Goal: Task Accomplishment & Management: Manage account settings

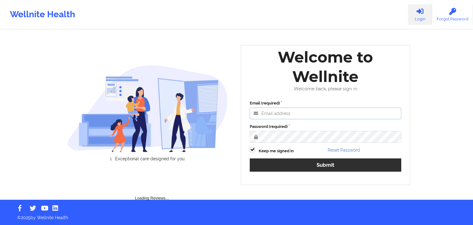
type input "[EMAIL_ADDRESS][DOMAIN_NAME]"
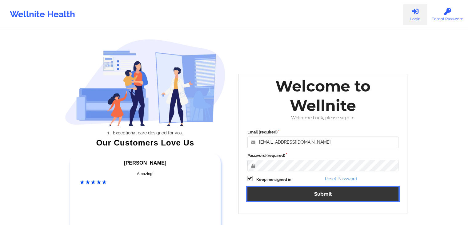
click at [265, 196] on button "Submit" at bounding box center [324, 193] width 152 height 13
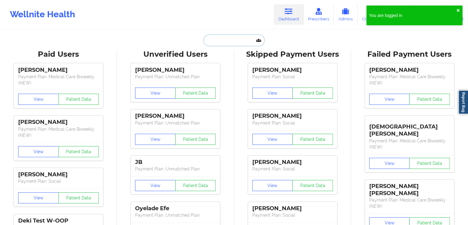
click at [245, 40] on input "text" at bounding box center [234, 40] width 61 height 12
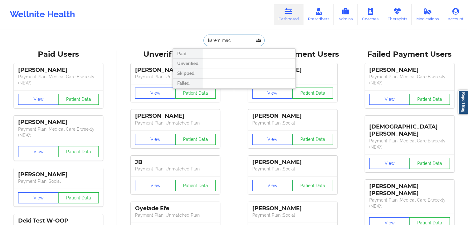
type input "[PERSON_NAME]"
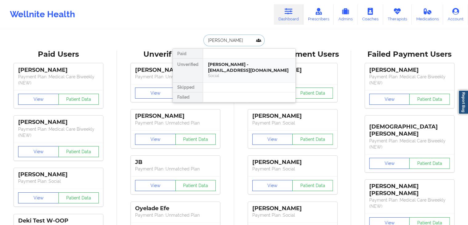
click at [237, 71] on div "[PERSON_NAME] - [EMAIL_ADDRESS][DOMAIN_NAME]" at bounding box center [249, 67] width 83 height 11
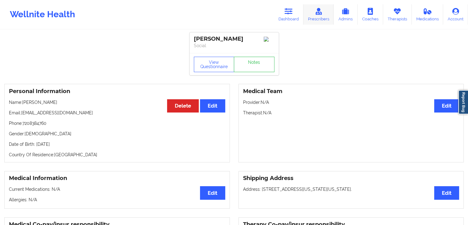
click at [321, 13] on icon at bounding box center [319, 11] width 8 height 7
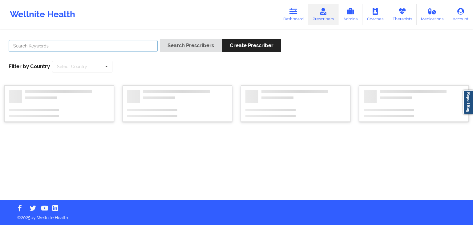
click at [111, 47] on input "text" at bounding box center [83, 46] width 149 height 12
click at [142, 71] on div "Search Prescribers Create Prescriber Filter by Country Select Country [GEOGRAPH…" at bounding box center [236, 55] width 464 height 42
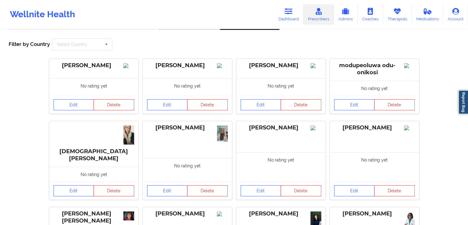
scroll to position [23, 0]
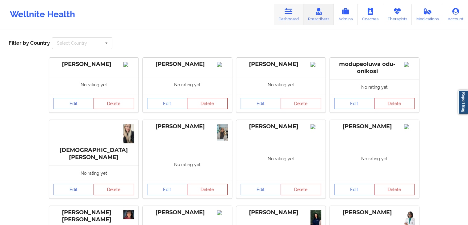
click at [290, 15] on link "Dashboard" at bounding box center [289, 14] width 30 height 20
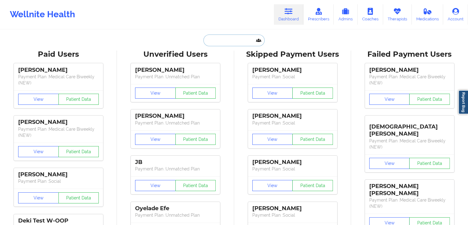
click at [210, 41] on input "text" at bounding box center [234, 40] width 61 height 12
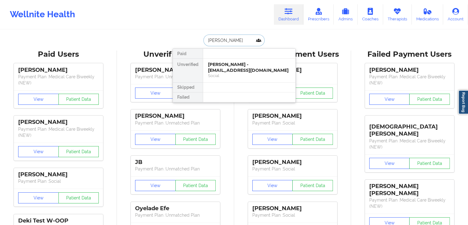
type input "[PERSON_NAME]"
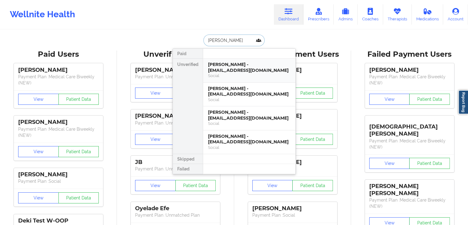
click at [225, 73] on div "Social" at bounding box center [249, 75] width 83 height 5
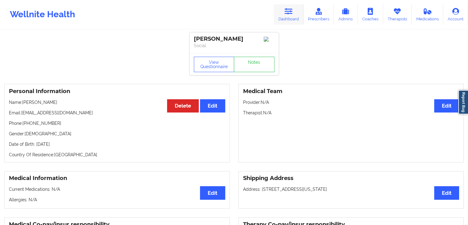
click at [291, 13] on icon at bounding box center [289, 11] width 8 height 7
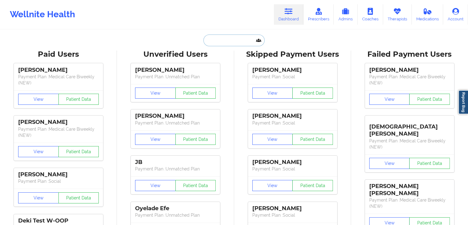
click at [219, 41] on input "text" at bounding box center [234, 40] width 61 height 12
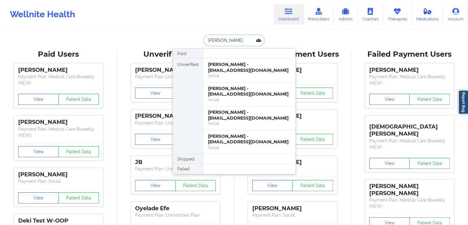
type input "[PERSON_NAME]"
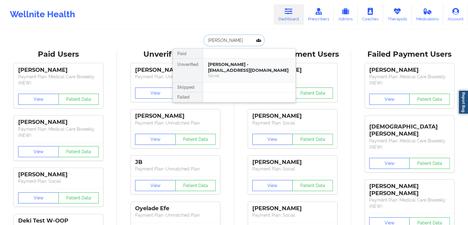
click at [242, 66] on div "[PERSON_NAME] - [EMAIL_ADDRESS][DOMAIN_NAME]" at bounding box center [249, 67] width 83 height 11
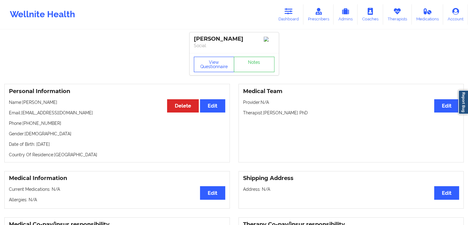
click at [203, 69] on button "View Questionnaire" at bounding box center [214, 64] width 41 height 15
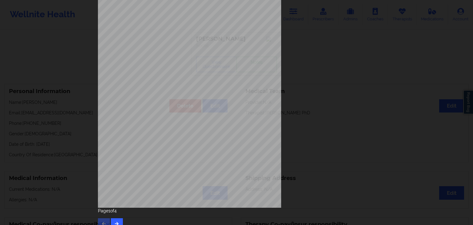
scroll to position [69, 0]
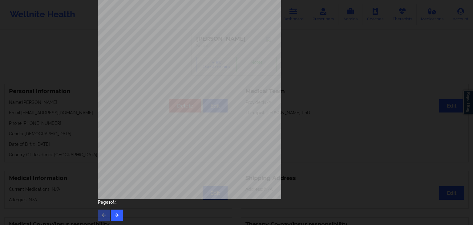
click at [121, 214] on div "Page 1 of 4" at bounding box center [236, 210] width 277 height 22
click at [116, 213] on icon "button" at bounding box center [116, 215] width 5 height 4
click at [112, 214] on button "button" at bounding box center [117, 214] width 12 height 11
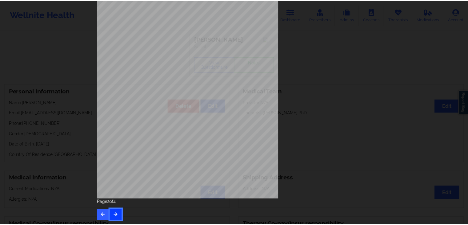
scroll to position [0, 0]
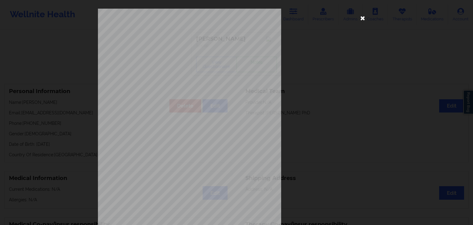
click at [363, 15] on icon at bounding box center [363, 18] width 10 height 10
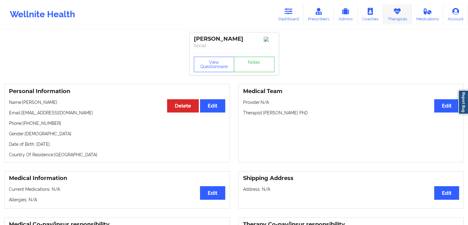
click at [403, 10] on link "Therapists" at bounding box center [397, 14] width 29 height 20
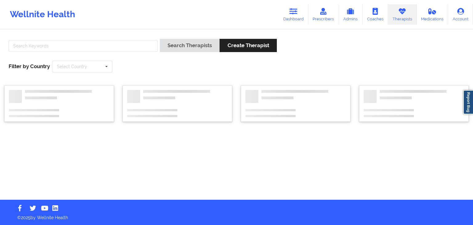
click at [123, 53] on div at bounding box center [82, 48] width 153 height 18
click at [123, 47] on input "text" at bounding box center [83, 46] width 149 height 12
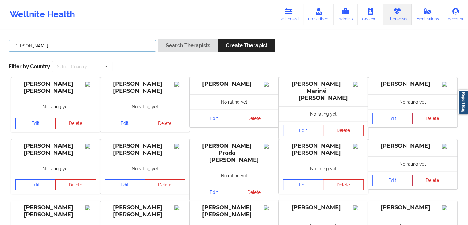
type input "[PERSON_NAME]"
click at [181, 42] on button "Search Therapists" at bounding box center [188, 45] width 60 height 13
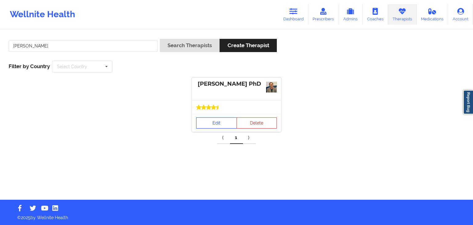
click at [209, 125] on link "Edit" at bounding box center [216, 122] width 41 height 11
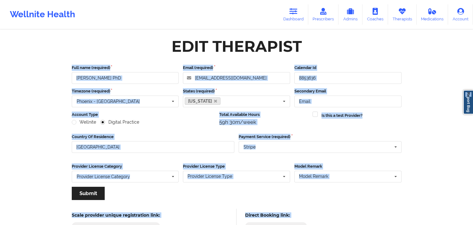
drag, startPoint x: 473, startPoint y: 59, endPoint x: 473, endPoint y: 103, distance: 44.7
click at [473, 103] on html "Wellnite Health Dashboard Prescribers Admins Coaches Therapists Medications Acc…" at bounding box center [236, 112] width 473 height 225
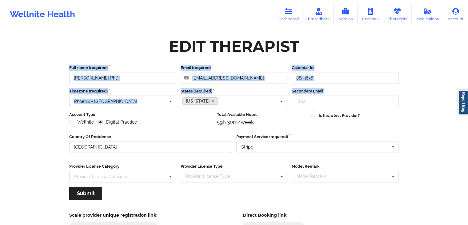
click at [398, 61] on div "Full name (required) [PERSON_NAME] PhD Email (required) [EMAIL_ADDRESS][DOMAIN_…" at bounding box center [234, 134] width 338 height 148
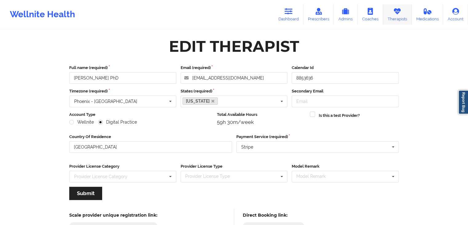
click at [400, 19] on link "Therapists" at bounding box center [397, 14] width 29 height 20
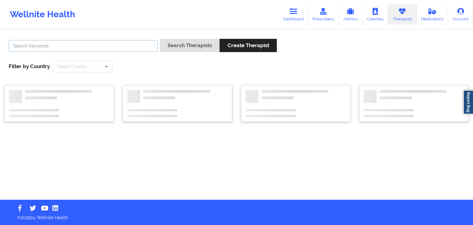
click at [131, 49] on input "text" at bounding box center [83, 46] width 149 height 12
click at [160, 39] on button "Search Therapists" at bounding box center [190, 45] width 60 height 13
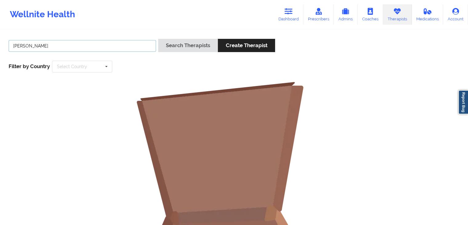
click at [131, 49] on input "[PERSON_NAME]" at bounding box center [83, 46] width 148 height 12
click at [158, 39] on button "Search Therapists" at bounding box center [188, 45] width 60 height 13
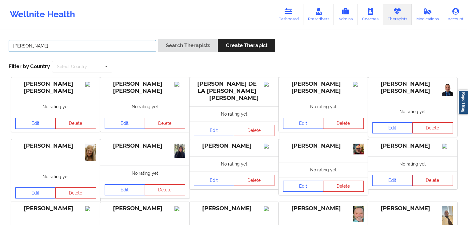
click at [158, 39] on button "Search Therapists" at bounding box center [188, 45] width 60 height 13
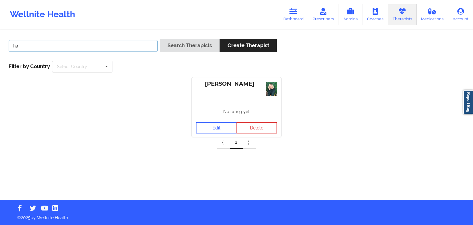
type input "h"
type input "cherish rex"
click at [160, 39] on button "Search Therapists" at bounding box center [190, 45] width 60 height 13
click at [213, 125] on link "Edit" at bounding box center [216, 124] width 41 height 11
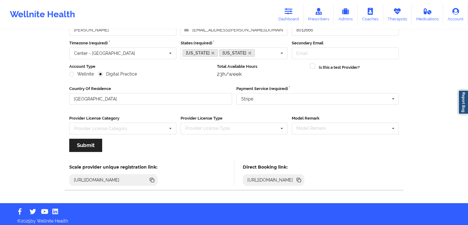
scroll to position [51, 0]
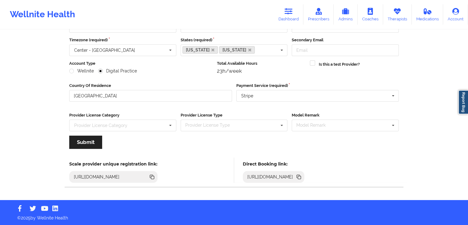
click at [301, 176] on icon at bounding box center [299, 177] width 3 height 3
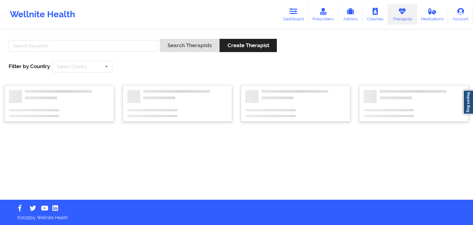
click at [51, 52] on div at bounding box center [82, 48] width 153 height 18
click at [47, 48] on input "text" at bounding box center [83, 46] width 149 height 12
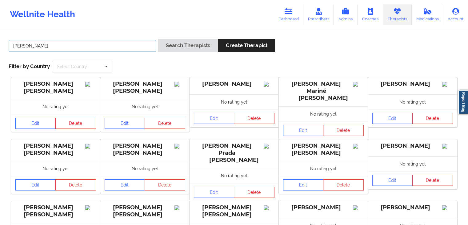
type input "[PERSON_NAME]"
click at [158, 39] on button "Search Therapists" at bounding box center [188, 45] width 60 height 13
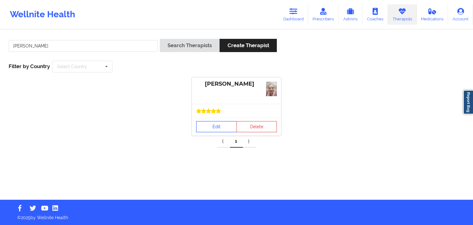
click at [206, 124] on link "Edit" at bounding box center [216, 126] width 41 height 11
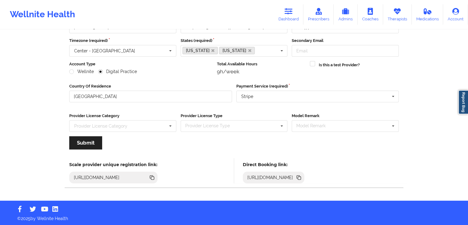
scroll to position [51, 0]
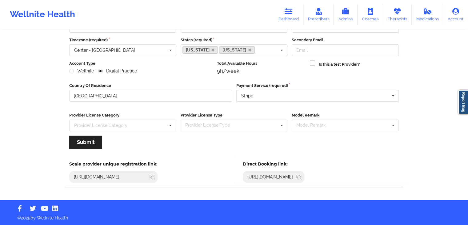
click at [301, 176] on icon at bounding box center [299, 177] width 3 height 3
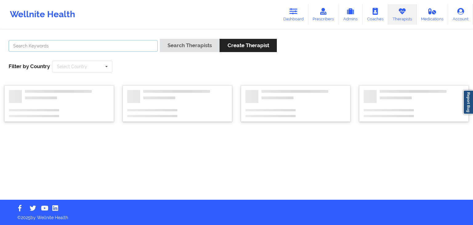
click at [59, 45] on input "text" at bounding box center [83, 46] width 149 height 12
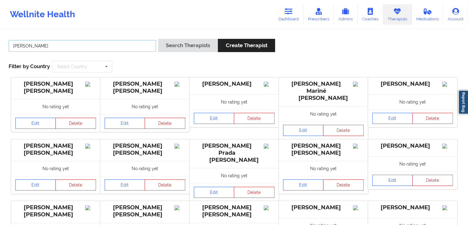
click at [158, 39] on button "Search Therapists" at bounding box center [188, 45] width 60 height 13
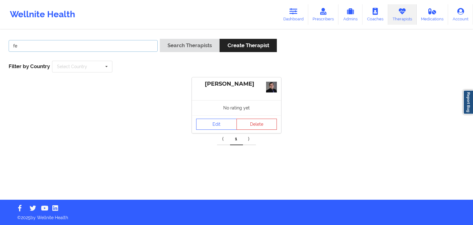
type input "f"
click at [160, 39] on button "Search Therapists" at bounding box center [190, 45] width 60 height 13
type input "j"
click at [160, 39] on button "Search Therapists" at bounding box center [190, 45] width 60 height 13
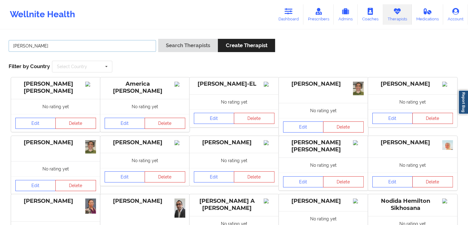
type input "[PERSON_NAME]"
click at [158, 39] on button "Search Therapists" at bounding box center [188, 45] width 60 height 13
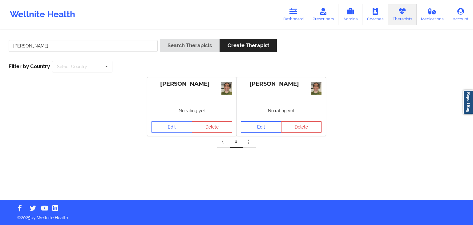
click at [256, 127] on link "Edit" at bounding box center [261, 126] width 41 height 11
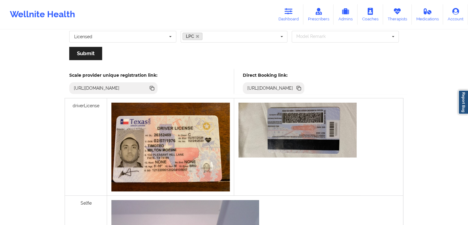
scroll to position [141, 0]
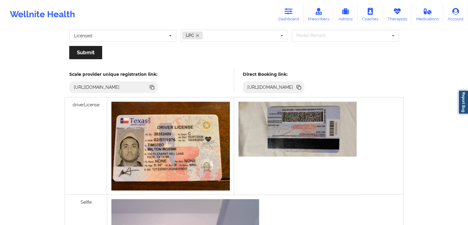
click at [301, 86] on icon at bounding box center [299, 87] width 3 height 3
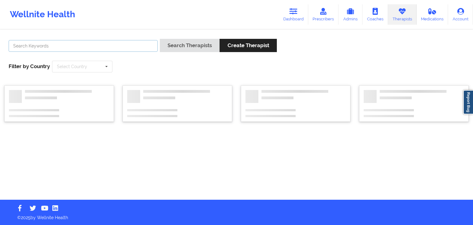
click at [69, 48] on input "text" at bounding box center [83, 46] width 149 height 12
click at [160, 39] on button "Search Therapists" at bounding box center [190, 45] width 60 height 13
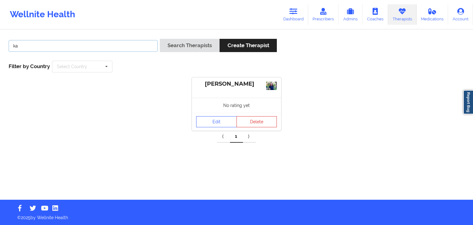
type input "k"
type input "[PERSON_NAME]"
click at [160, 39] on button "Search Therapists" at bounding box center [190, 45] width 60 height 13
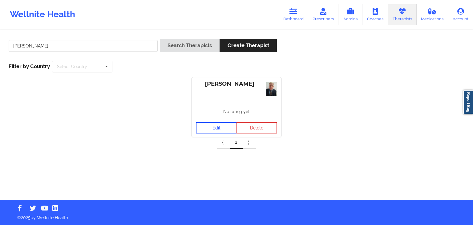
click at [207, 130] on link "Edit" at bounding box center [216, 127] width 41 height 11
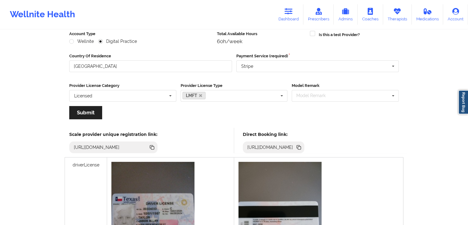
scroll to position [88, 0]
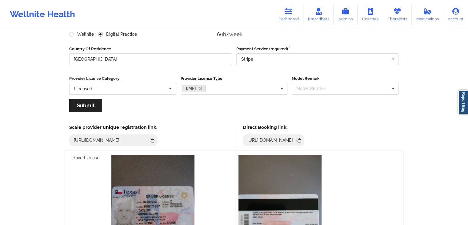
click at [301, 140] on icon at bounding box center [299, 140] width 3 height 3
click at [286, 10] on icon at bounding box center [289, 11] width 8 height 7
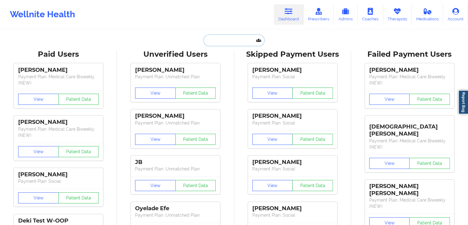
click at [222, 45] on input "text" at bounding box center [234, 40] width 61 height 12
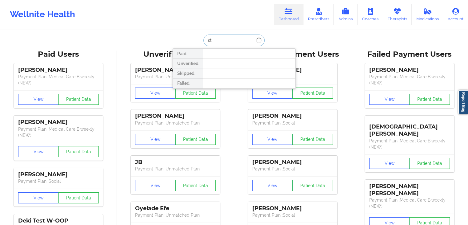
type input "s"
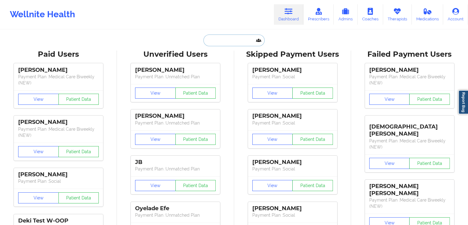
paste input "[PERSON_NAME]"
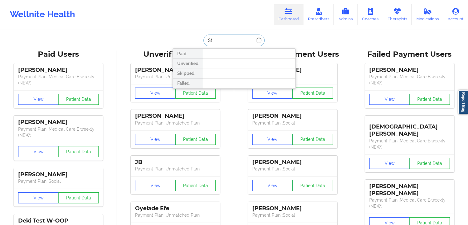
type input "S"
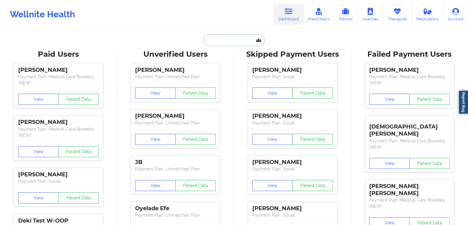
paste input "[EMAIL_ADDRESS][DOMAIN_NAME]"
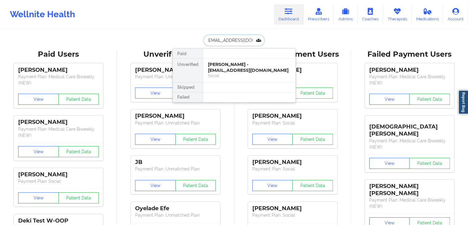
type input "[EMAIL_ADDRESS][DOMAIN_NAME]"
click at [227, 69] on div "[PERSON_NAME] - [EMAIL_ADDRESS][DOMAIN_NAME]" at bounding box center [249, 67] width 83 height 11
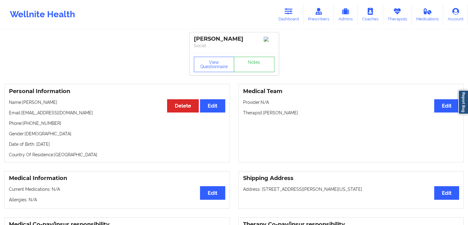
drag, startPoint x: 284, startPoint y: 10, endPoint x: 233, endPoint y: 29, distance: 54.1
click at [284, 10] on link "Dashboard" at bounding box center [289, 14] width 30 height 20
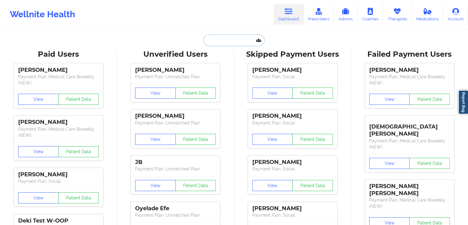
click at [220, 40] on input "text" at bounding box center [234, 40] width 61 height 12
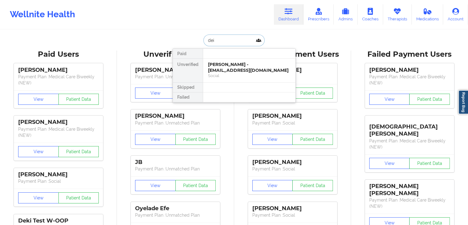
type input "deit"
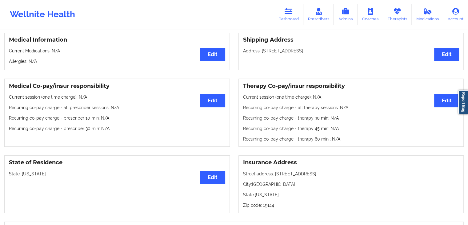
scroll to position [106, 0]
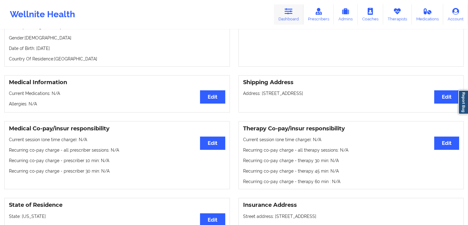
click at [292, 11] on icon at bounding box center [289, 11] width 8 height 7
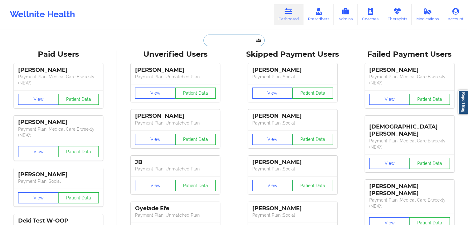
click at [228, 41] on input "text" at bounding box center [234, 40] width 61 height 12
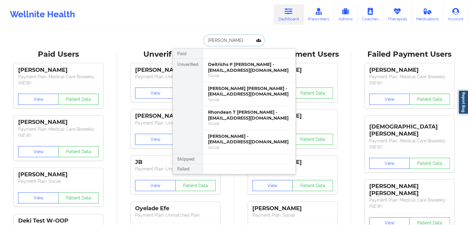
type input "[PERSON_NAME]"
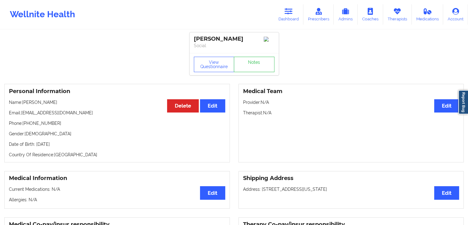
scroll to position [196, 0]
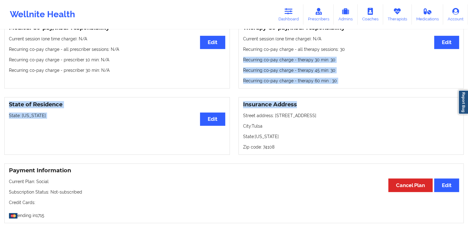
drag, startPoint x: 459, startPoint y: 88, endPoint x: 463, endPoint y: 49, distance: 38.6
click at [463, 49] on div "[PERSON_NAME] Social View Questionnaire Notes Personal Information Edit Delete …" at bounding box center [234, 126] width 468 height 645
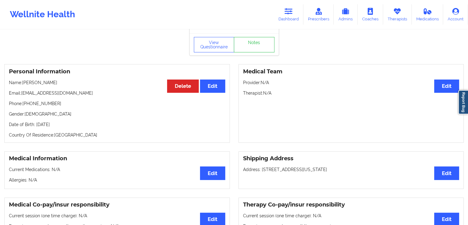
scroll to position [10, 0]
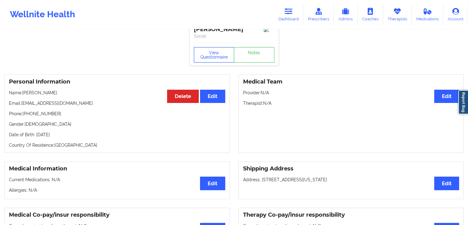
click at [203, 55] on button "View Questionnaire" at bounding box center [214, 54] width 41 height 15
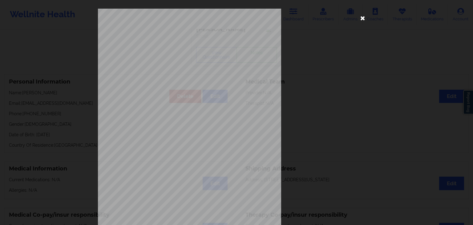
click at [362, 18] on icon at bounding box center [363, 18] width 10 height 10
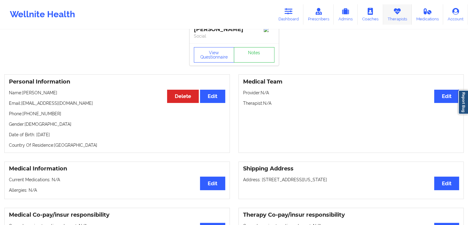
click at [394, 21] on link "Therapists" at bounding box center [397, 14] width 29 height 20
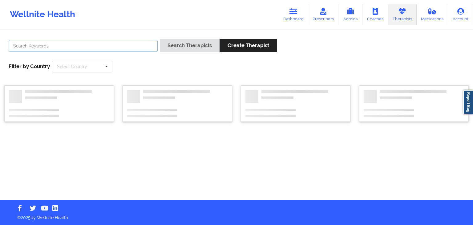
click at [104, 50] on input "text" at bounding box center [83, 46] width 149 height 12
type input "[PERSON_NAME]"
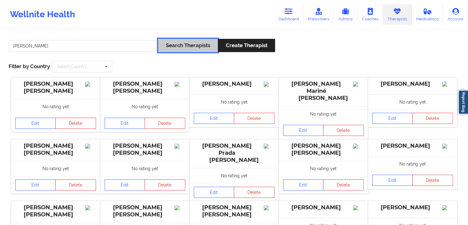
click at [168, 44] on button "Search Therapists" at bounding box center [188, 45] width 60 height 13
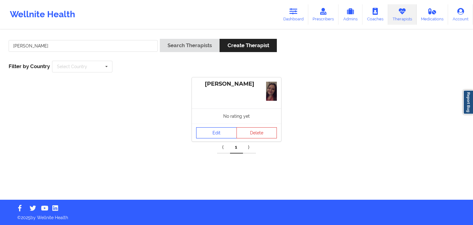
click at [213, 131] on link "Edit" at bounding box center [216, 132] width 41 height 11
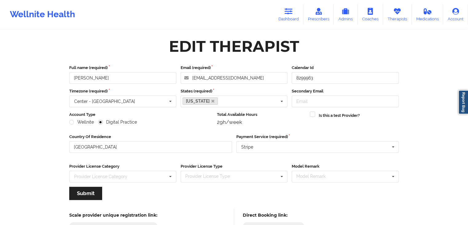
scroll to position [51, 0]
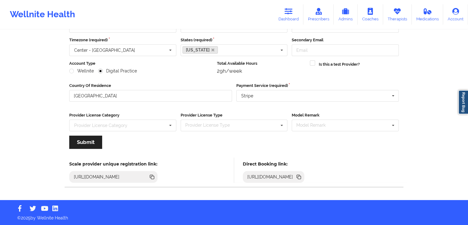
click at [302, 175] on icon at bounding box center [299, 176] width 7 height 7
click at [282, 15] on link "Dashboard" at bounding box center [289, 14] width 30 height 20
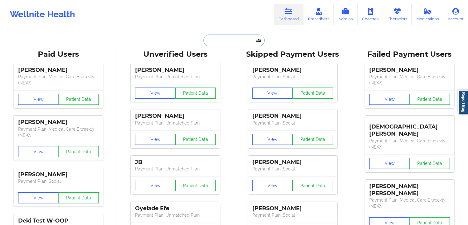
click at [204, 45] on input "text" at bounding box center [234, 40] width 61 height 12
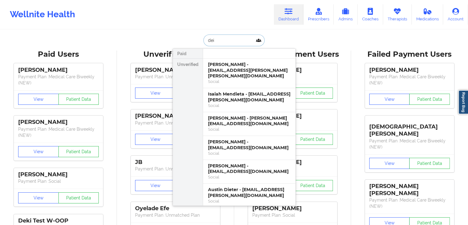
type input "deit"
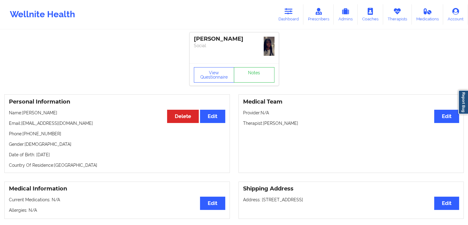
drag, startPoint x: 297, startPoint y: 9, endPoint x: 237, endPoint y: 26, distance: 62.9
click at [297, 9] on link "Dashboard" at bounding box center [289, 14] width 30 height 20
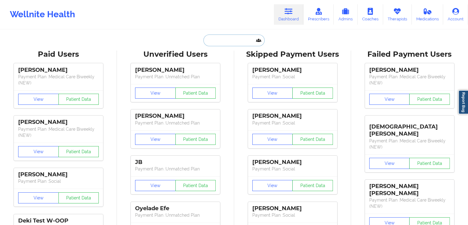
click at [220, 41] on input "text" at bounding box center [234, 40] width 61 height 12
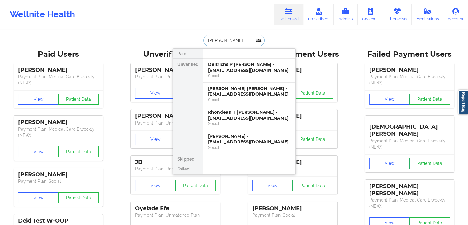
type input "[PERSON_NAME]"
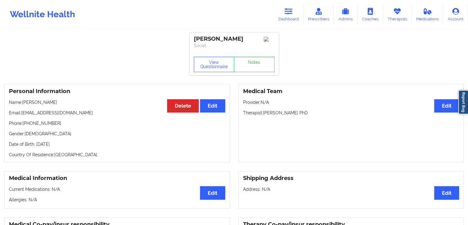
drag, startPoint x: 409, startPoint y: 6, endPoint x: 267, endPoint y: 22, distance: 142.9
click at [409, 6] on link "Therapists" at bounding box center [397, 14] width 29 height 20
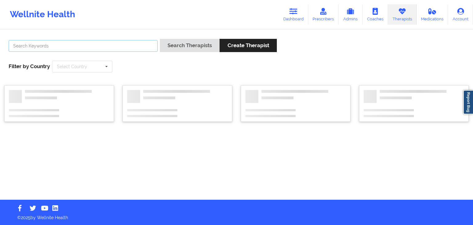
click at [132, 47] on input "text" at bounding box center [83, 46] width 149 height 12
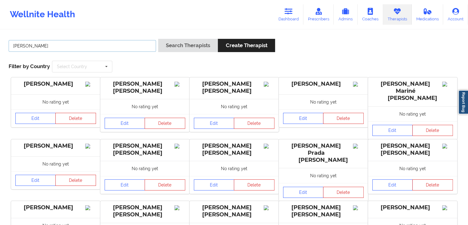
type input "[PERSON_NAME]"
click at [158, 39] on button "Search Therapists" at bounding box center [188, 45] width 60 height 13
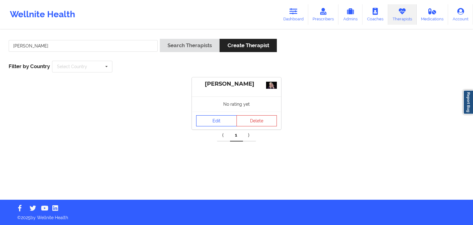
click at [214, 118] on link "Edit" at bounding box center [216, 120] width 41 height 11
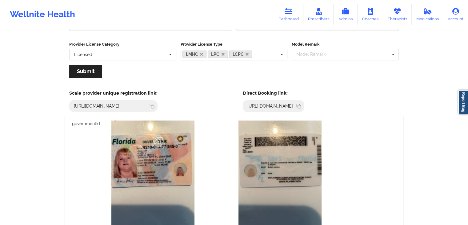
scroll to position [132, 0]
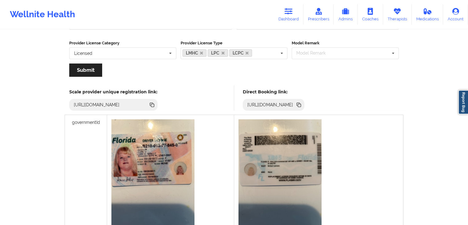
click at [302, 105] on icon at bounding box center [299, 104] width 7 height 7
click at [300, 103] on icon at bounding box center [298, 104] width 3 height 3
click at [300, 14] on link "Dashboard" at bounding box center [289, 14] width 30 height 20
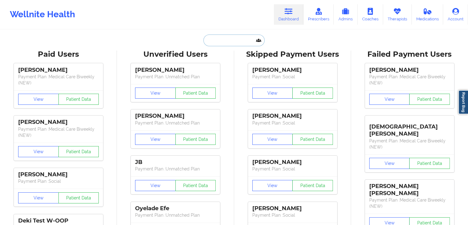
click at [240, 38] on input "text" at bounding box center [234, 40] width 61 height 12
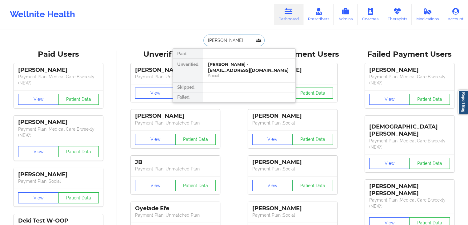
type input "[PERSON_NAME]"
click at [234, 66] on div "[PERSON_NAME] - [PERSON_NAME][EMAIL_ADDRESS][DOMAIN_NAME]" at bounding box center [249, 67] width 83 height 11
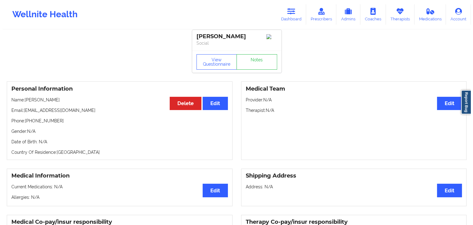
scroll to position [4, 0]
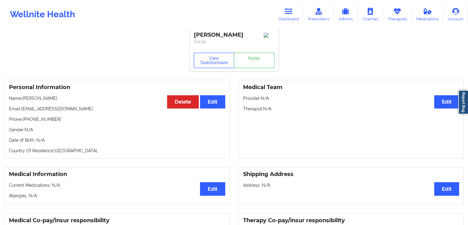
click at [205, 61] on button "View Questionnaire" at bounding box center [214, 60] width 41 height 15
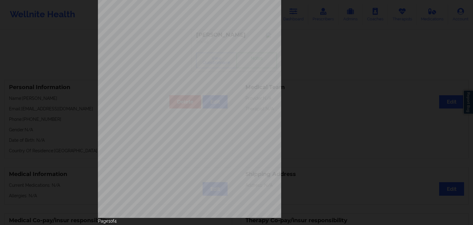
scroll to position [69, 0]
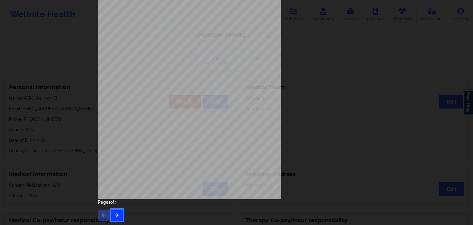
click at [116, 214] on icon "button" at bounding box center [116, 215] width 5 height 4
click at [116, 211] on button "button" at bounding box center [117, 214] width 12 height 11
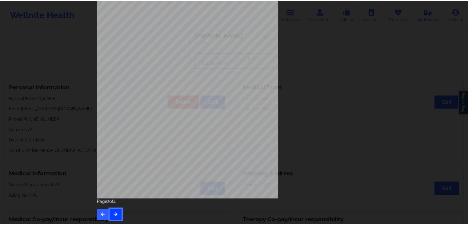
scroll to position [0, 0]
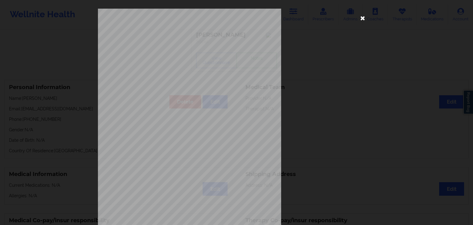
click at [362, 18] on icon at bounding box center [363, 18] width 10 height 10
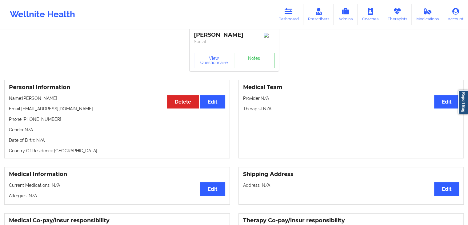
drag, startPoint x: 289, startPoint y: 14, endPoint x: 336, endPoint y: 27, distance: 48.0
click at [289, 14] on icon at bounding box center [289, 11] width 8 height 7
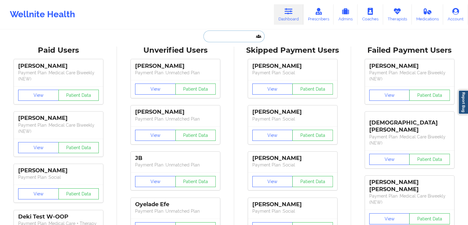
click at [246, 34] on input "text" at bounding box center [234, 36] width 61 height 12
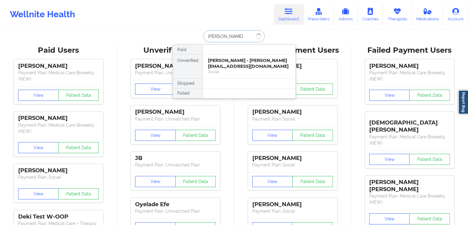
type input "[PERSON_NAME]"
click at [246, 69] on div "Social" at bounding box center [249, 71] width 83 height 5
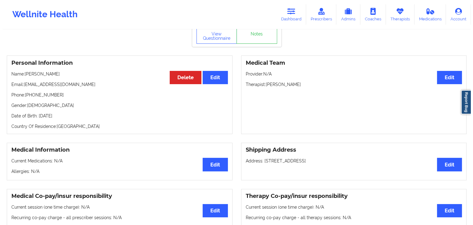
scroll to position [23, 0]
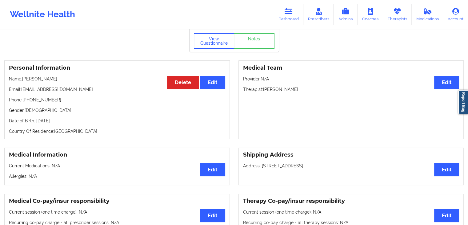
click at [216, 47] on button "View Questionnaire" at bounding box center [214, 40] width 41 height 15
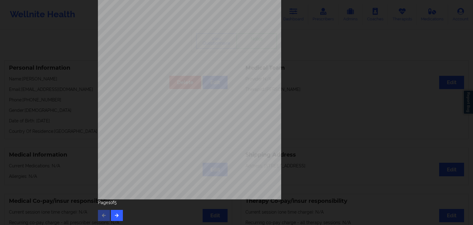
scroll to position [69, 0]
click at [117, 214] on icon "button" at bounding box center [116, 215] width 5 height 4
click at [115, 214] on icon "button" at bounding box center [116, 215] width 5 height 4
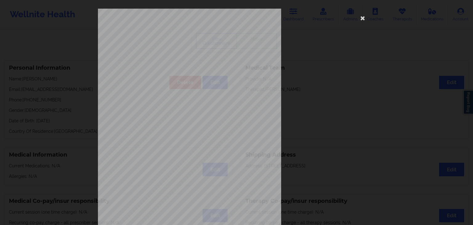
click at [182, 162] on span "Back cover of insurance image" at bounding box center [183, 163] width 44 height 3
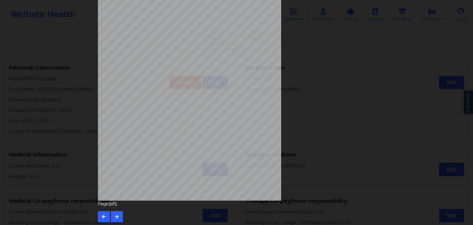
scroll to position [69, 0]
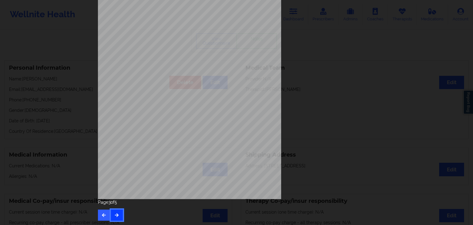
click at [118, 214] on button "button" at bounding box center [117, 214] width 12 height 11
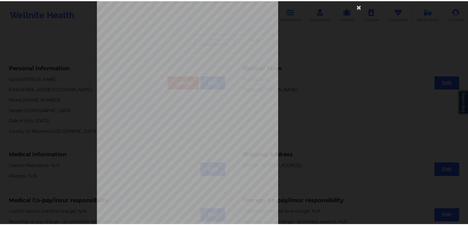
scroll to position [12, 0]
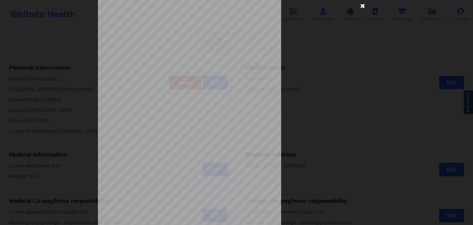
click at [365, 6] on icon at bounding box center [363, 6] width 10 height 10
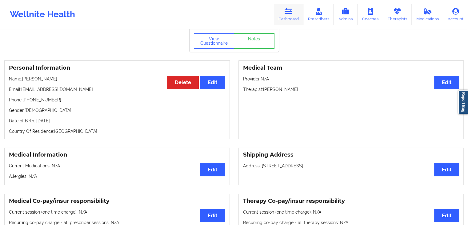
click at [293, 9] on icon at bounding box center [289, 11] width 8 height 7
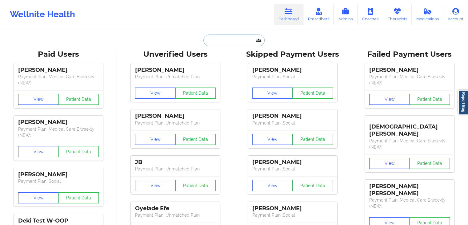
click at [212, 41] on input "text" at bounding box center [234, 40] width 61 height 12
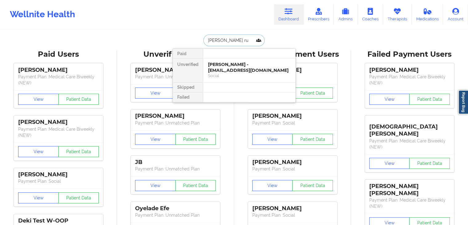
type input "[PERSON_NAME] rub"
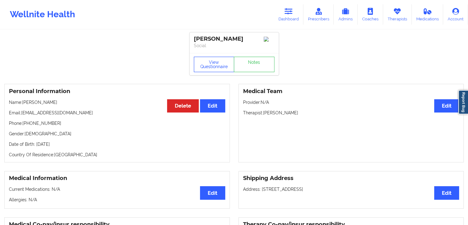
click at [213, 69] on button "View Questionnaire" at bounding box center [214, 64] width 41 height 15
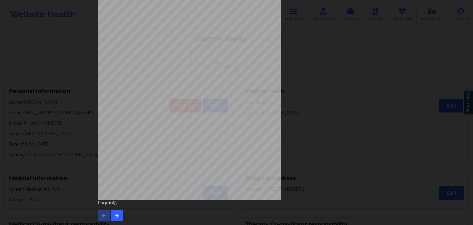
scroll to position [69, 0]
click at [122, 214] on div "Page 1 of 5" at bounding box center [236, 210] width 277 height 22
click at [118, 214] on button "button" at bounding box center [117, 214] width 12 height 11
click at [122, 211] on div "Page 2 of 5" at bounding box center [236, 210] width 277 height 22
click at [118, 214] on button "button" at bounding box center [117, 214] width 12 height 11
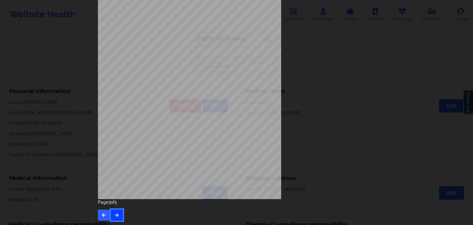
click at [112, 214] on button "button" at bounding box center [117, 214] width 12 height 11
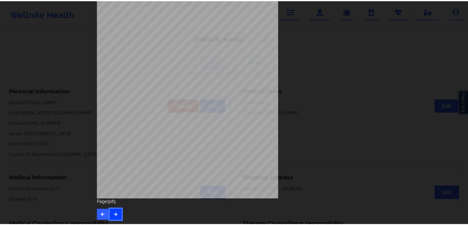
scroll to position [0, 0]
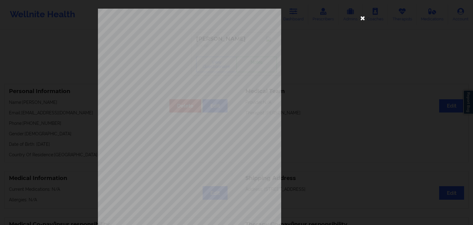
click at [360, 16] on icon at bounding box center [363, 18] width 10 height 10
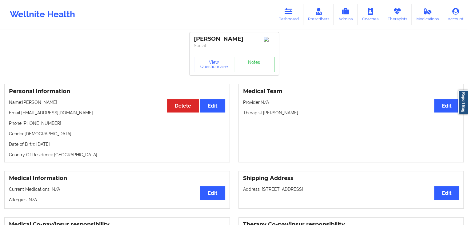
drag, startPoint x: 393, startPoint y: 18, endPoint x: 273, endPoint y: 18, distance: 119.5
click at [393, 18] on link "Therapists" at bounding box center [397, 14] width 29 height 20
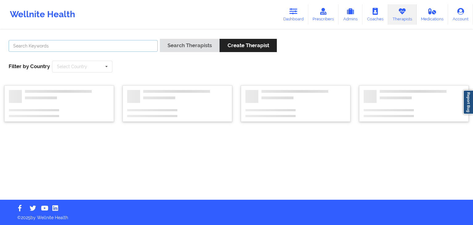
click at [104, 51] on input "text" at bounding box center [83, 46] width 149 height 12
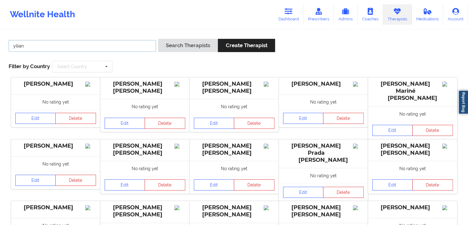
type input "yilian"
click at [158, 39] on button "Search Therapists" at bounding box center [188, 45] width 60 height 13
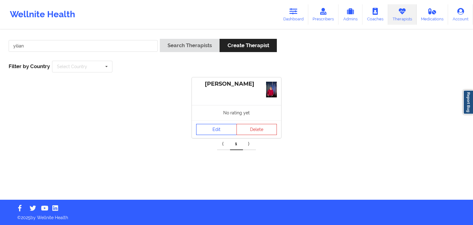
click at [203, 132] on link "Edit" at bounding box center [216, 129] width 41 height 11
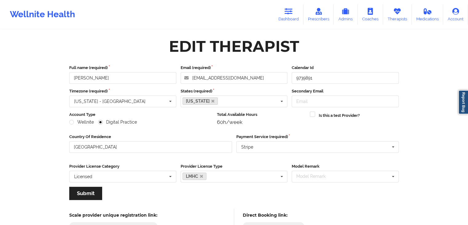
scroll to position [51, 0]
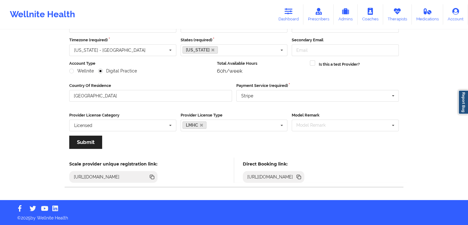
click at [301, 178] on icon at bounding box center [299, 177] width 3 height 3
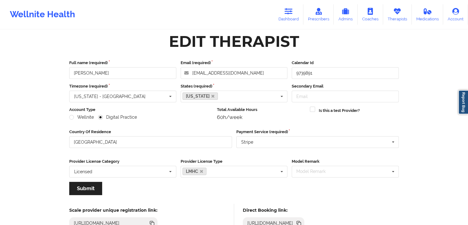
scroll to position [0, 0]
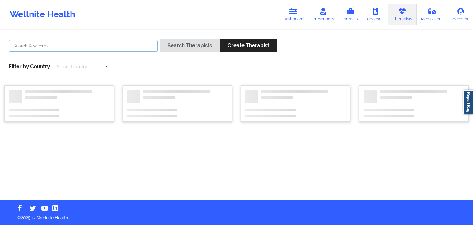
click at [76, 43] on input "text" at bounding box center [83, 46] width 149 height 12
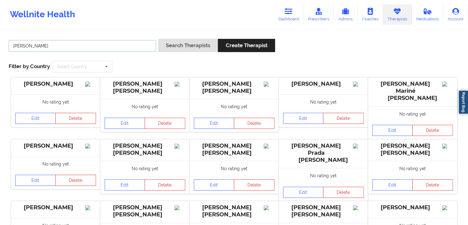
type input "[PERSON_NAME]"
click at [158, 39] on button "Search Therapists" at bounding box center [188, 45] width 60 height 13
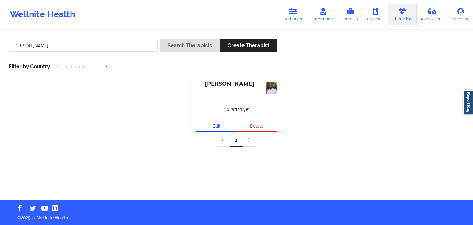
click at [207, 124] on link "Edit" at bounding box center [216, 125] width 41 height 11
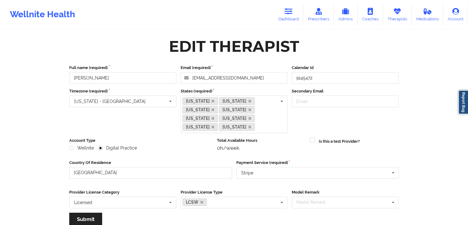
scroll to position [77, 0]
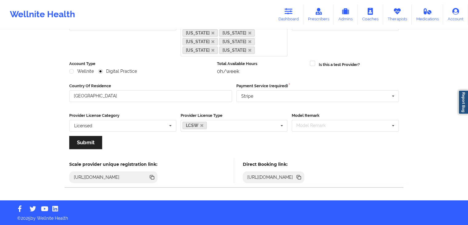
click at [301, 177] on icon at bounding box center [299, 177] width 3 height 3
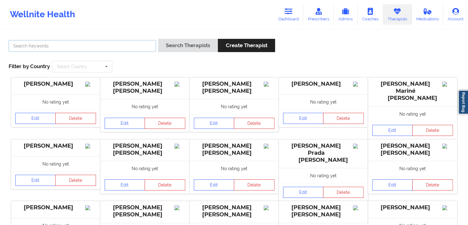
click at [67, 44] on input "text" at bounding box center [83, 46] width 148 height 12
type input "[PERSON_NAME]"
click at [158, 39] on button "Search Therapists" at bounding box center [188, 45] width 60 height 13
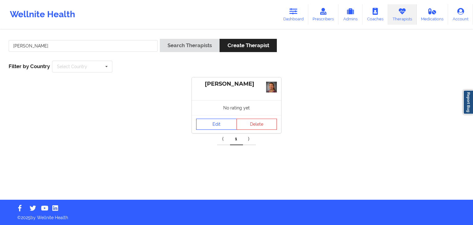
click at [214, 124] on link "Edit" at bounding box center [216, 124] width 41 height 11
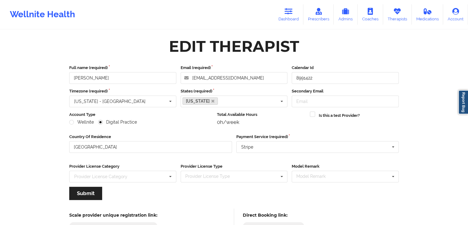
drag, startPoint x: 473, startPoint y: 85, endPoint x: 471, endPoint y: 125, distance: 39.5
click at [468, 125] on html "Wellnite Health Dashboard Prescribers Admins Coaches Therapists Medications Acc…" at bounding box center [234, 112] width 468 height 225
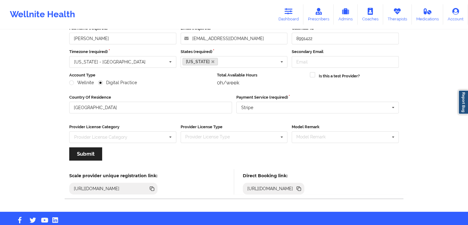
scroll to position [51, 0]
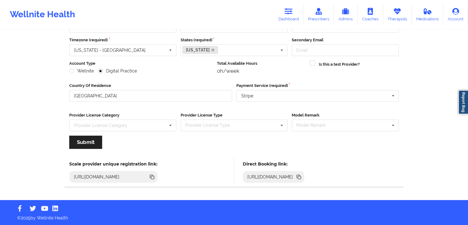
click at [302, 175] on icon at bounding box center [299, 176] width 7 height 7
drag, startPoint x: 294, startPoint y: 10, endPoint x: 299, endPoint y: 23, distance: 14.8
click at [294, 10] on link "Dashboard" at bounding box center [289, 14] width 30 height 20
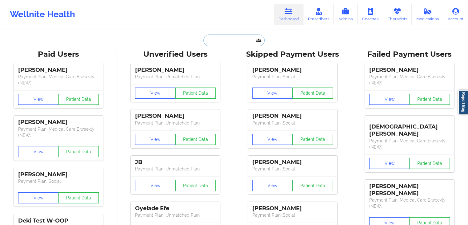
click at [230, 43] on input "text" at bounding box center [234, 40] width 61 height 12
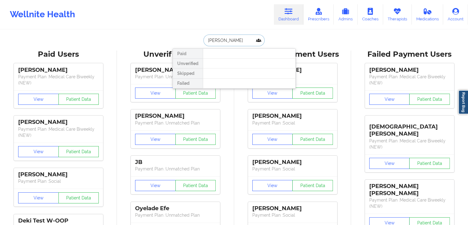
type input "[PERSON_NAME]"
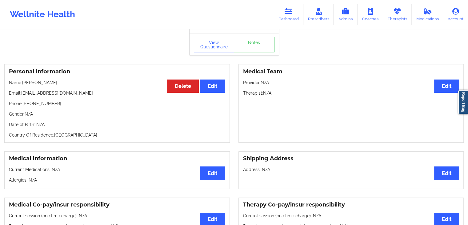
scroll to position [21, 0]
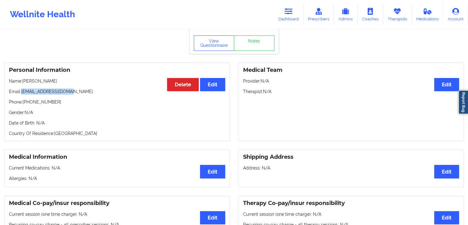
drag, startPoint x: 21, startPoint y: 92, endPoint x: 71, endPoint y: 93, distance: 49.9
click at [71, 93] on p "Email: [EMAIL_ADDRESS][DOMAIN_NAME]" at bounding box center [117, 91] width 216 height 6
copy p "[EMAIL_ADDRESS][DOMAIN_NAME]"
click at [287, 12] on icon at bounding box center [289, 11] width 8 height 7
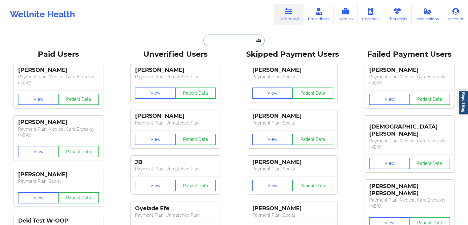
click at [236, 40] on input "text" at bounding box center [234, 40] width 61 height 12
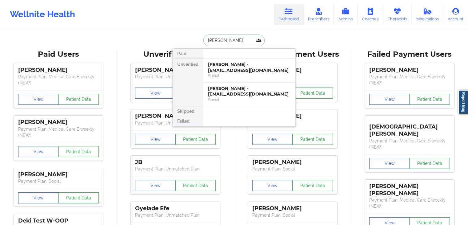
type input "[PERSON_NAME]"
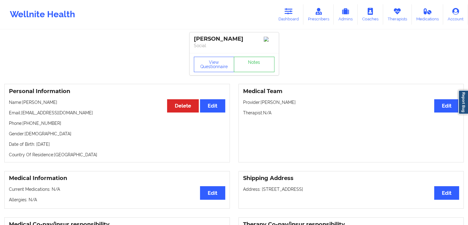
click at [309, 103] on p "Provider: [PERSON_NAME]" at bounding box center [351, 102] width 216 height 6
click at [211, 70] on button "View Questionnaire" at bounding box center [214, 64] width 41 height 15
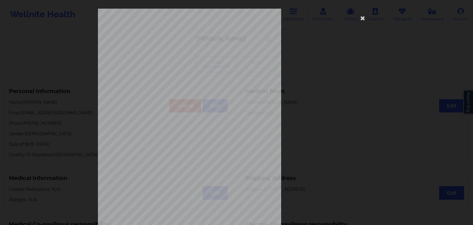
scroll to position [69, 0]
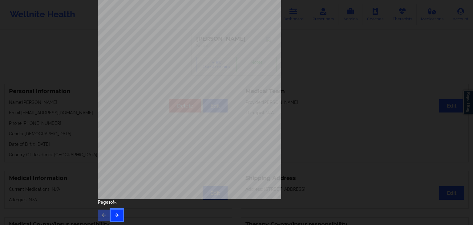
click at [119, 214] on button "button" at bounding box center [117, 214] width 12 height 11
click at [115, 213] on icon "button" at bounding box center [116, 215] width 5 height 4
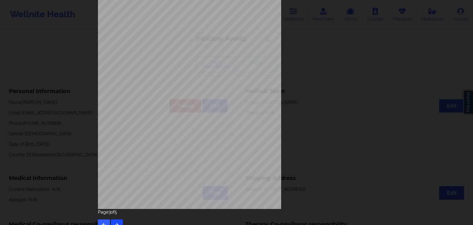
scroll to position [62, 0]
click at [115, 214] on icon "button" at bounding box center [116, 222] width 5 height 4
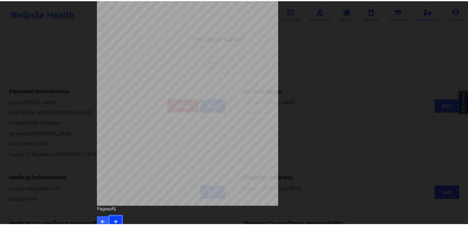
scroll to position [0, 0]
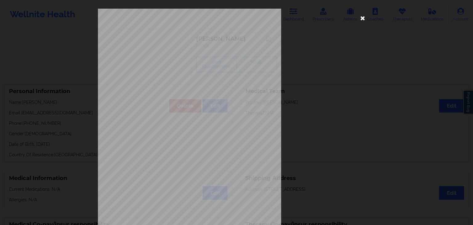
click at [362, 20] on icon at bounding box center [363, 18] width 10 height 10
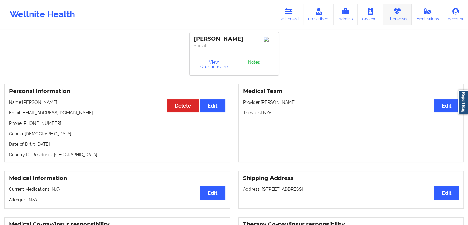
click at [399, 13] on icon at bounding box center [398, 11] width 8 height 7
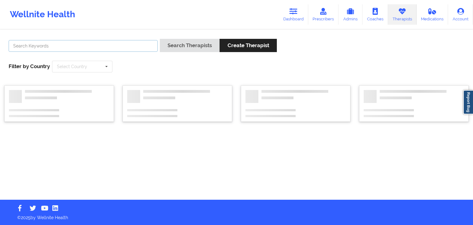
click at [132, 42] on input "text" at bounding box center [83, 46] width 149 height 12
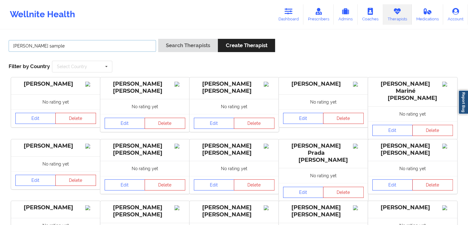
type input "[PERSON_NAME] sample"
click at [158, 39] on button "Search Therapists" at bounding box center [188, 45] width 60 height 13
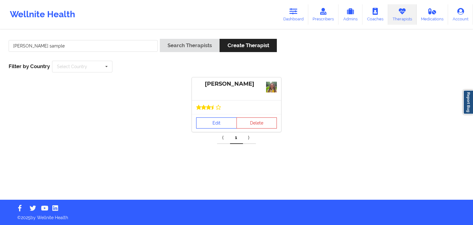
click at [212, 125] on link "Edit" at bounding box center [216, 122] width 41 height 11
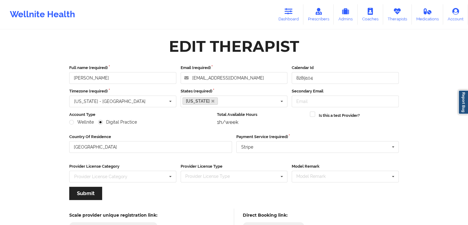
scroll to position [51, 0]
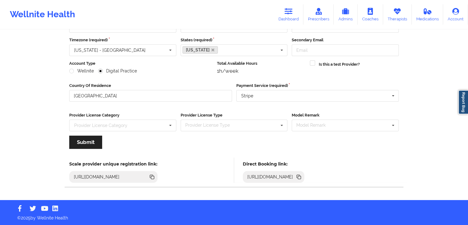
click at [302, 175] on icon at bounding box center [299, 176] width 7 height 7
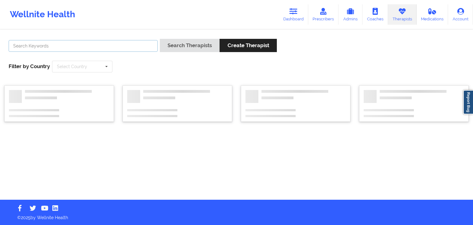
click at [58, 47] on input "text" at bounding box center [83, 46] width 149 height 12
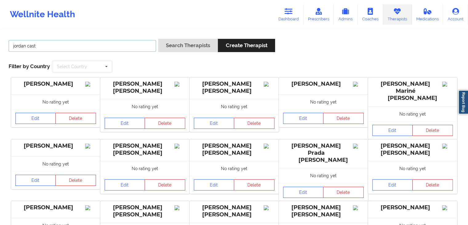
type input "jordan cast"
click at [158, 39] on button "Search Therapists" at bounding box center [188, 45] width 60 height 13
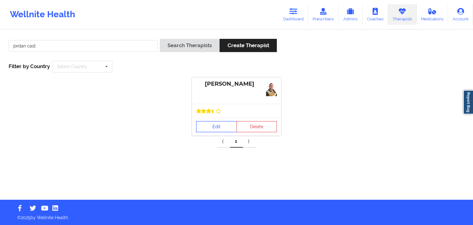
click at [216, 128] on link "Edit" at bounding box center [216, 126] width 41 height 11
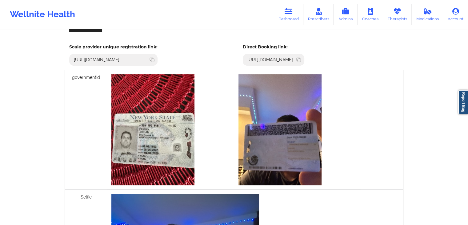
scroll to position [175, 0]
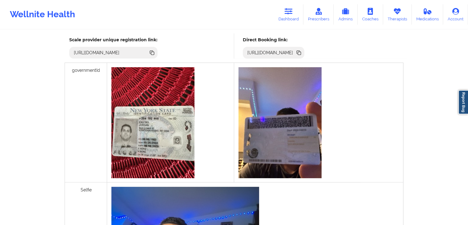
click at [301, 52] on icon at bounding box center [299, 53] width 3 height 3
click at [296, 13] on link "Dashboard" at bounding box center [289, 14] width 30 height 20
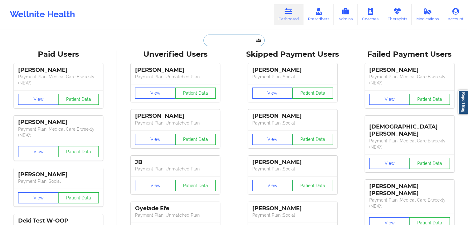
click at [213, 39] on input "text" at bounding box center [234, 40] width 61 height 12
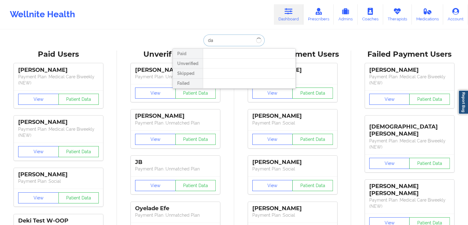
type input "d"
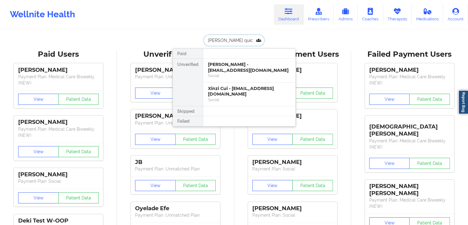
type input "[PERSON_NAME] quick"
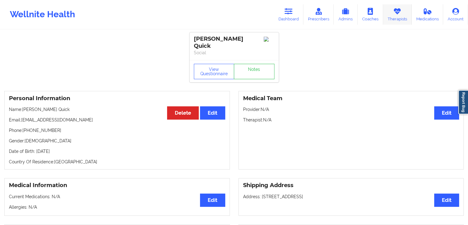
click at [397, 14] on icon at bounding box center [398, 11] width 8 height 7
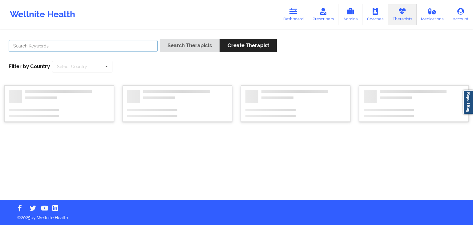
click at [82, 45] on input "text" at bounding box center [83, 46] width 149 height 12
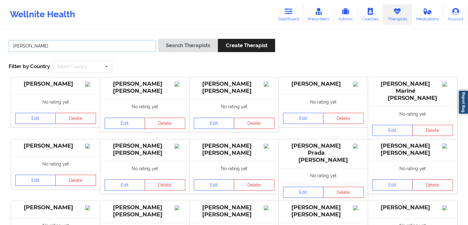
type input "[PERSON_NAME]"
click at [158, 39] on button "Search Therapists" at bounding box center [188, 45] width 60 height 13
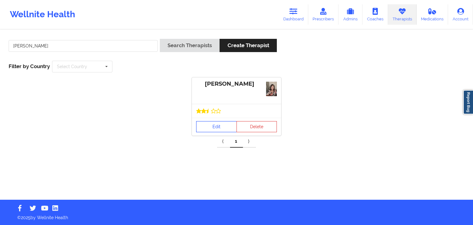
click at [221, 127] on link "Edit" at bounding box center [216, 126] width 41 height 11
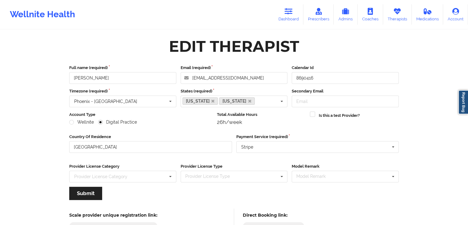
scroll to position [51, 0]
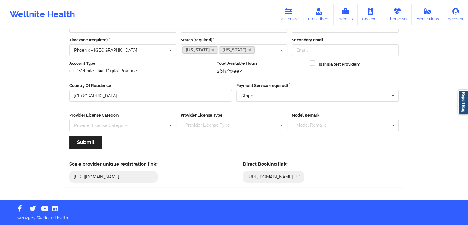
click at [300, 176] on icon at bounding box center [298, 176] width 3 height 3
click at [301, 12] on link "Dashboard" at bounding box center [289, 14] width 30 height 20
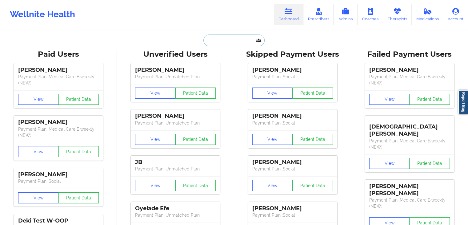
click at [214, 42] on input "text" at bounding box center [234, 40] width 61 height 12
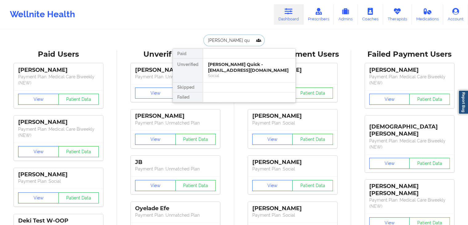
type input "[PERSON_NAME] qui"
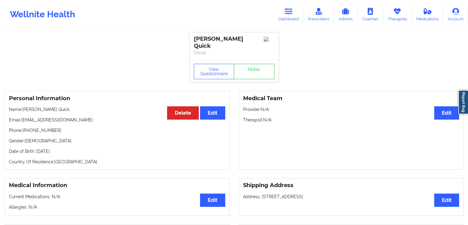
click at [147, 141] on div "Personal Information Edit Delete Name: [PERSON_NAME] Quick Email: [EMAIL_ADDRES…" at bounding box center [117, 130] width 226 height 79
click at [217, 64] on button "View Questionnaire" at bounding box center [214, 71] width 41 height 15
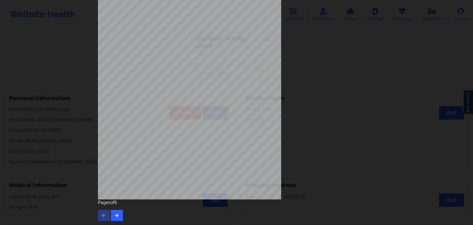
scroll to position [69, 0]
click at [118, 213] on button "button" at bounding box center [117, 214] width 12 height 11
click at [119, 214] on button "button" at bounding box center [117, 214] width 12 height 11
click at [117, 212] on button "button" at bounding box center [117, 214] width 12 height 11
click at [120, 214] on button "button" at bounding box center [117, 214] width 12 height 11
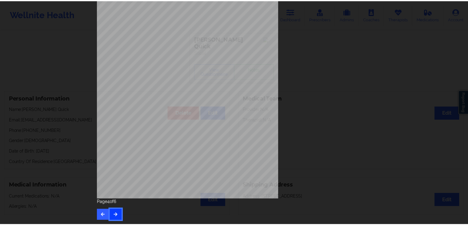
scroll to position [0, 0]
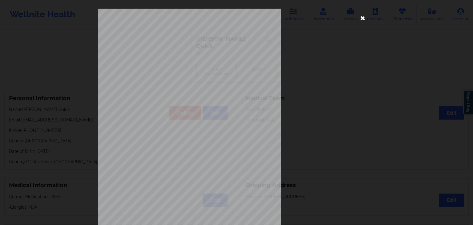
click at [358, 18] on icon at bounding box center [363, 18] width 10 height 10
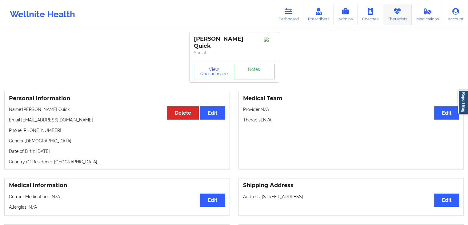
click at [399, 15] on link "Therapists" at bounding box center [397, 14] width 29 height 20
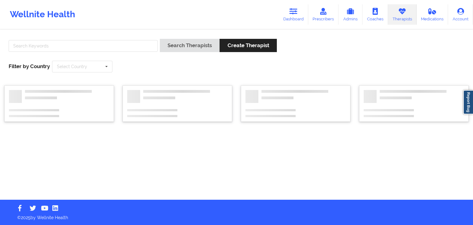
click at [137, 52] on div at bounding box center [82, 48] width 153 height 18
click at [135, 49] on input "text" at bounding box center [83, 46] width 149 height 12
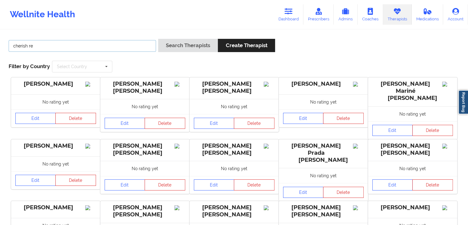
type input "[PERSON_NAME]"
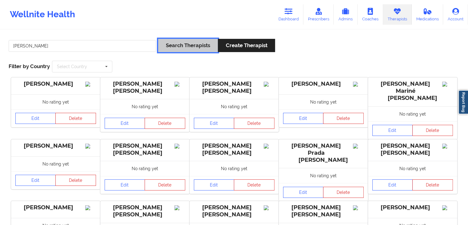
click at [186, 42] on button "Search Therapists" at bounding box center [188, 45] width 60 height 13
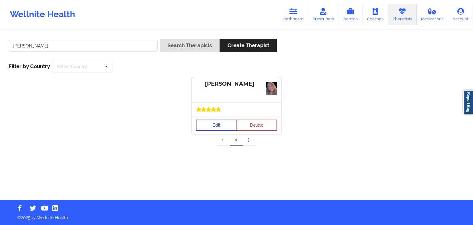
click at [219, 123] on link "Edit" at bounding box center [216, 124] width 41 height 11
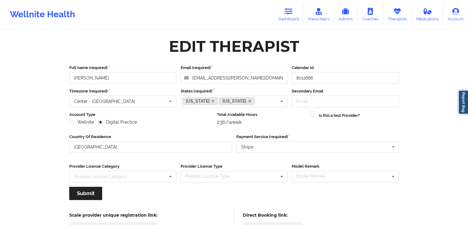
scroll to position [51, 0]
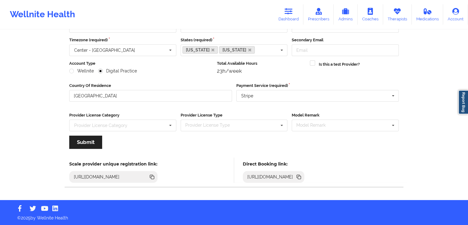
click at [301, 177] on icon at bounding box center [299, 177] width 3 height 3
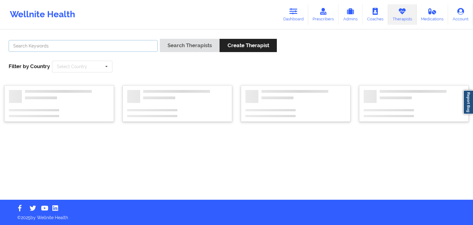
click at [42, 45] on input "text" at bounding box center [83, 46] width 149 height 12
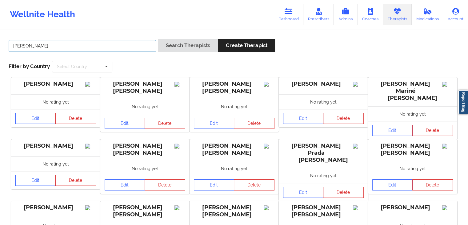
type input "[PERSON_NAME]"
click at [158, 39] on button "Search Therapists" at bounding box center [188, 45] width 60 height 13
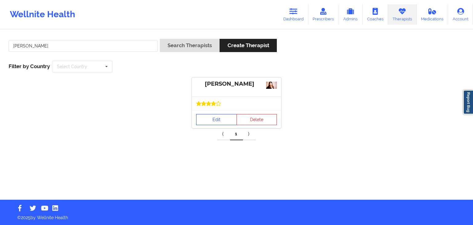
click at [207, 119] on link "Edit" at bounding box center [216, 119] width 41 height 11
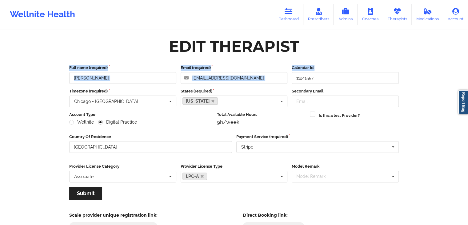
drag, startPoint x: 467, startPoint y: 43, endPoint x: 467, endPoint y: 74, distance: 31.4
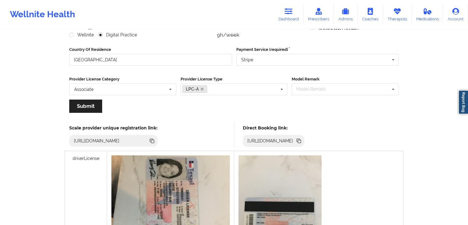
scroll to position [69, 0]
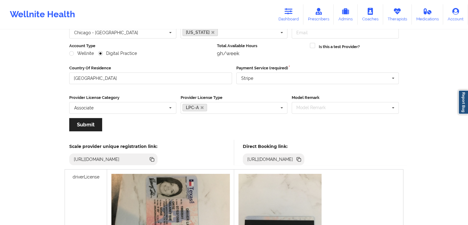
click at [301, 158] on icon at bounding box center [299, 159] width 3 height 3
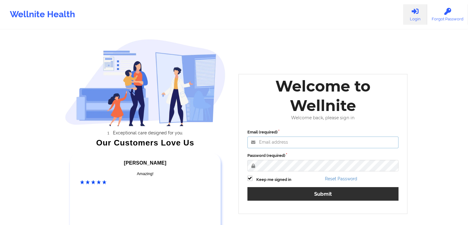
type input "[EMAIL_ADDRESS][DOMAIN_NAME]"
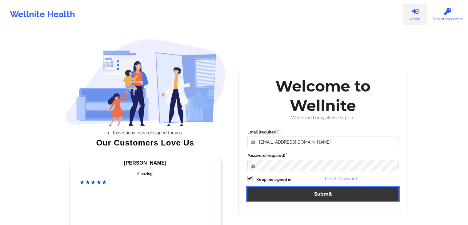
click at [290, 192] on button "Submit" at bounding box center [324, 193] width 152 height 13
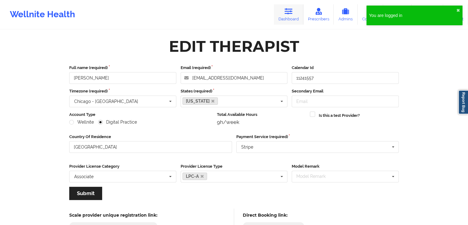
click at [290, 16] on link "Dashboard" at bounding box center [289, 14] width 30 height 20
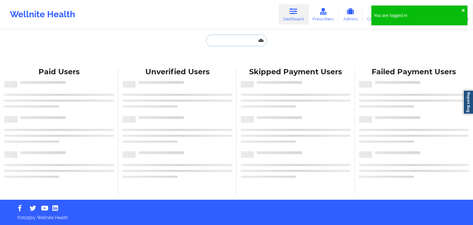
click at [216, 38] on input "text" at bounding box center [236, 40] width 61 height 12
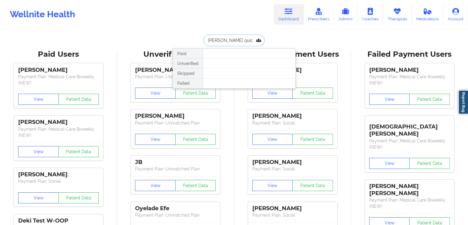
type input "[PERSON_NAME] quick"
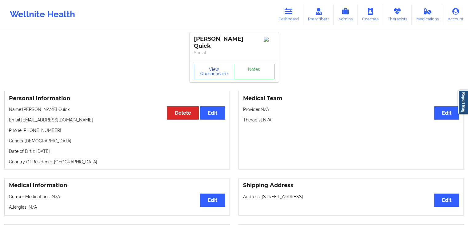
click at [212, 64] on button "View Questionnaire" at bounding box center [214, 71] width 41 height 15
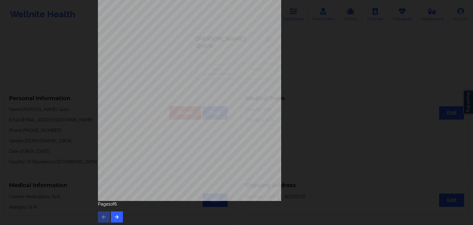
scroll to position [69, 0]
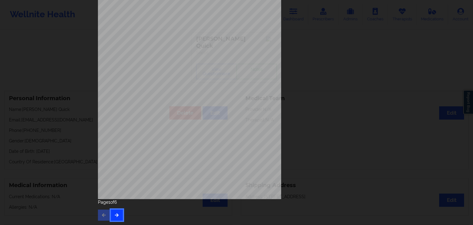
click at [117, 216] on icon "button" at bounding box center [116, 215] width 5 height 4
click at [116, 213] on icon "button" at bounding box center [116, 215] width 5 height 4
click at [119, 213] on button "button" at bounding box center [117, 214] width 12 height 11
click at [114, 216] on icon "button" at bounding box center [116, 215] width 5 height 4
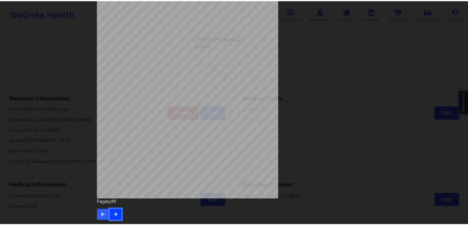
scroll to position [0, 0]
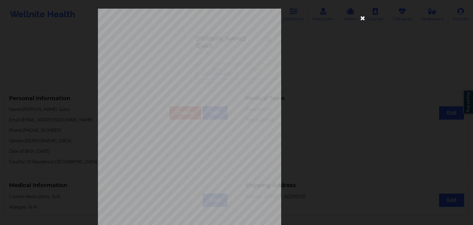
click at [360, 18] on icon at bounding box center [363, 18] width 10 height 10
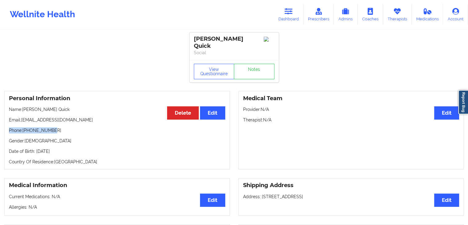
drag, startPoint x: 10, startPoint y: 124, endPoint x: 53, endPoint y: 127, distance: 43.5
click at [53, 127] on p "Phone: +16198856961" at bounding box center [117, 130] width 216 height 6
copy p "Phone: +16198856961"
click at [301, 11] on link "Dashboard" at bounding box center [289, 14] width 30 height 20
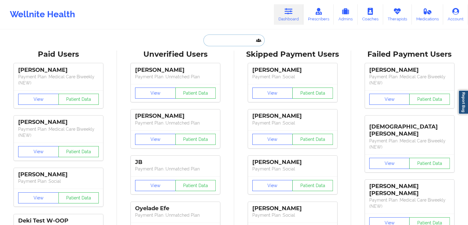
click at [211, 46] on input "text" at bounding box center [234, 40] width 61 height 12
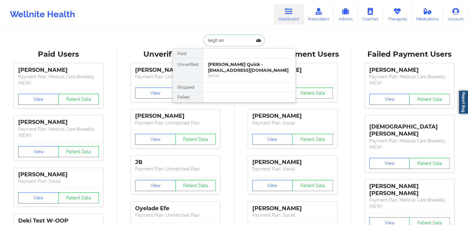
type input "leigh ann"
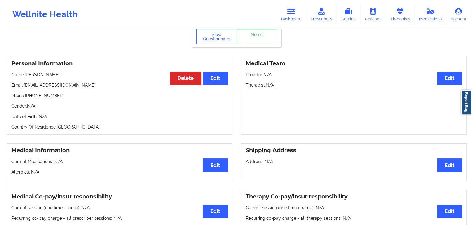
scroll to position [24, 0]
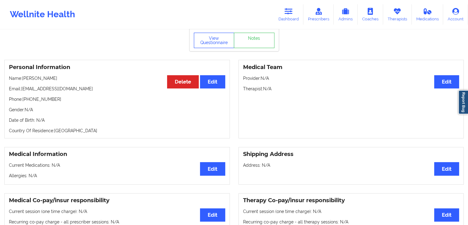
click at [215, 44] on button "View Questionnaire" at bounding box center [214, 40] width 41 height 15
click at [215, 44] on div "View Questionnaire Notes" at bounding box center [234, 40] width 81 height 15
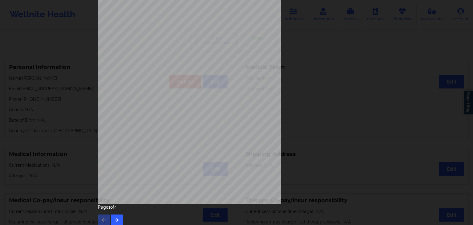
scroll to position [69, 0]
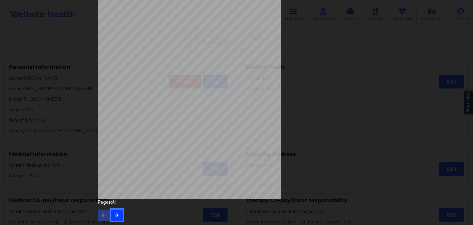
click at [120, 210] on button "button" at bounding box center [117, 214] width 12 height 11
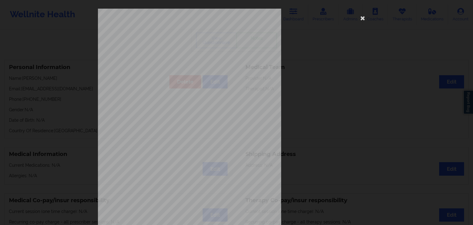
click at [199, 192] on span "Have you ever had or are you having suicidal or homicidal thoughts ? Have you e…" at bounding box center [239, 192] width 156 height 3
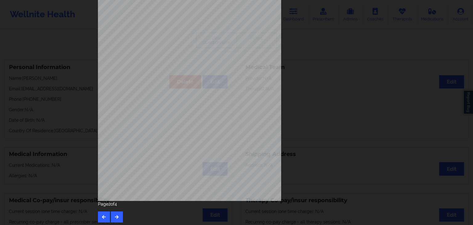
scroll to position [69, 0]
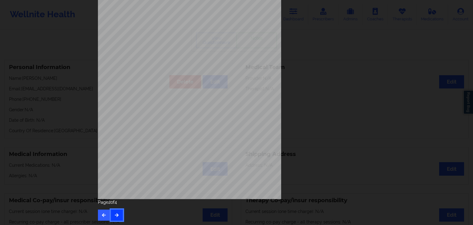
click at [112, 212] on button "button" at bounding box center [117, 214] width 12 height 11
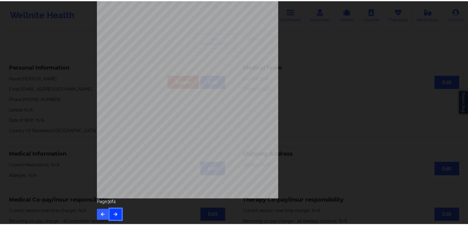
scroll to position [0, 0]
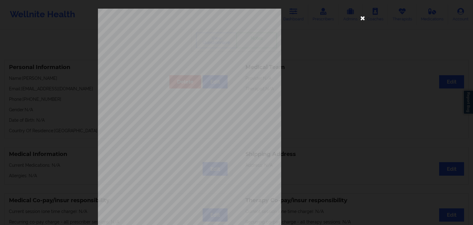
click at [364, 14] on icon at bounding box center [363, 18] width 10 height 10
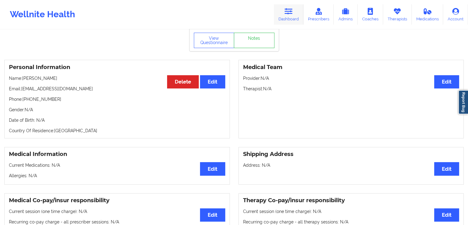
click at [297, 12] on link "Dashboard" at bounding box center [289, 14] width 30 height 20
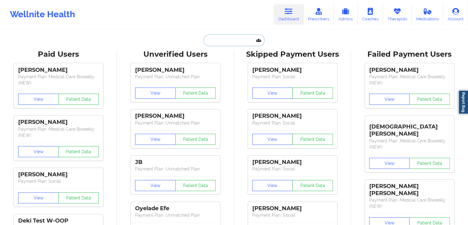
click at [238, 38] on input "text" at bounding box center [234, 40] width 61 height 12
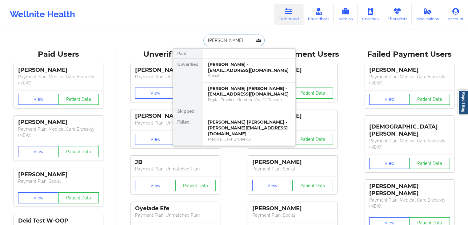
type input "sara perkin"
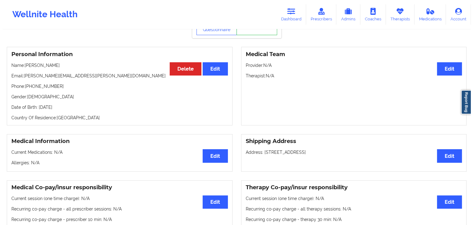
scroll to position [11, 0]
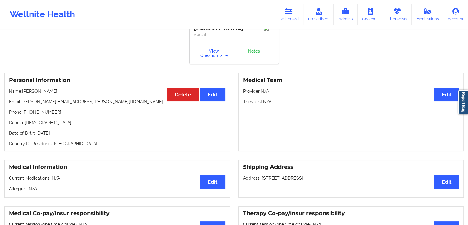
click at [208, 60] on button "View Questionnaire" at bounding box center [214, 53] width 41 height 15
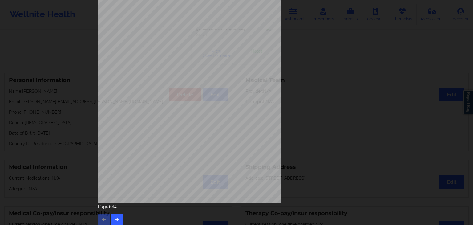
scroll to position [69, 0]
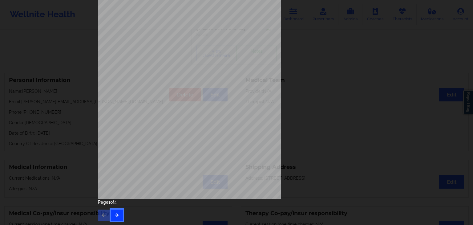
click at [117, 217] on button "button" at bounding box center [117, 214] width 12 height 11
click at [114, 213] on icon "button" at bounding box center [116, 215] width 5 height 4
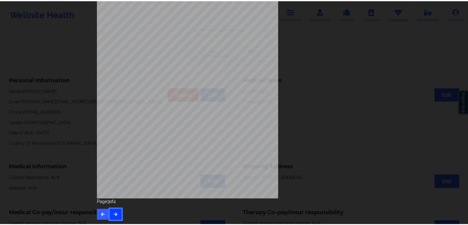
scroll to position [0, 0]
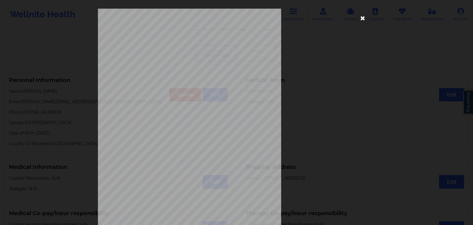
click at [365, 19] on icon at bounding box center [363, 18] width 10 height 10
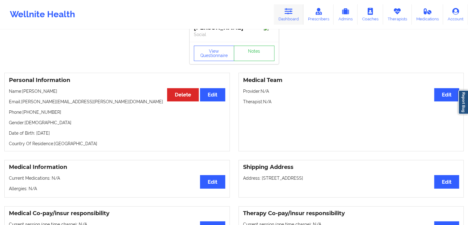
click at [297, 19] on link "Dashboard" at bounding box center [289, 14] width 30 height 20
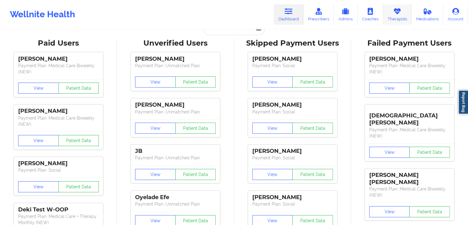
click at [394, 15] on link "Therapists" at bounding box center [397, 14] width 29 height 20
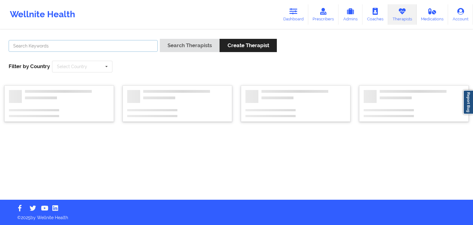
click at [108, 50] on input "text" at bounding box center [83, 46] width 149 height 12
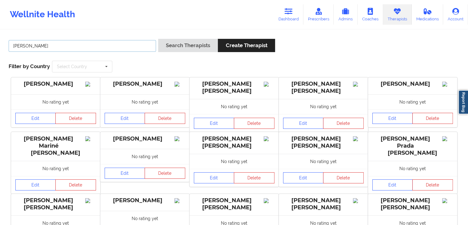
type input "geobany rodri"
click at [158, 39] on button "Search Therapists" at bounding box center [188, 45] width 60 height 13
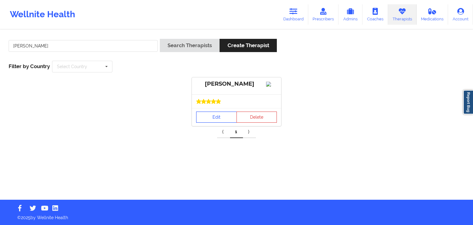
click at [220, 123] on link "Edit" at bounding box center [216, 116] width 41 height 11
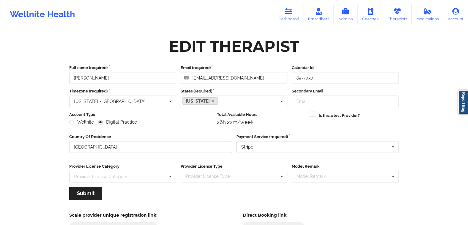
scroll to position [51, 0]
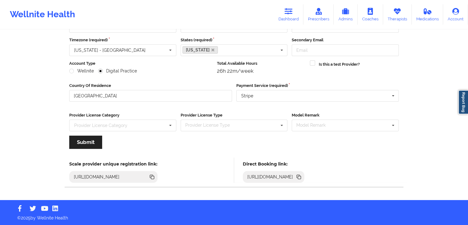
click at [301, 176] on icon at bounding box center [299, 177] width 3 height 3
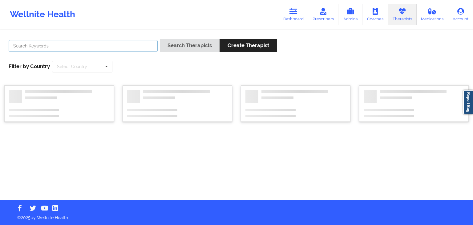
click at [83, 45] on input "text" at bounding box center [83, 46] width 149 height 12
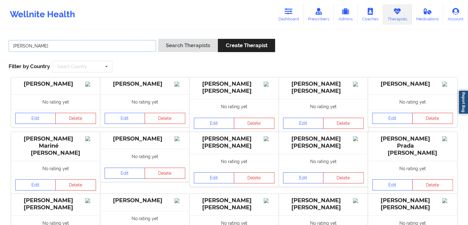
type input "chandra smith"
click at [158, 39] on button "Search Therapists" at bounding box center [188, 45] width 60 height 13
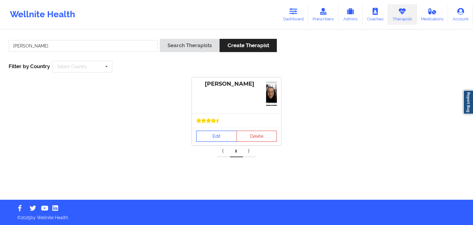
click at [219, 140] on link "Edit" at bounding box center [216, 136] width 41 height 11
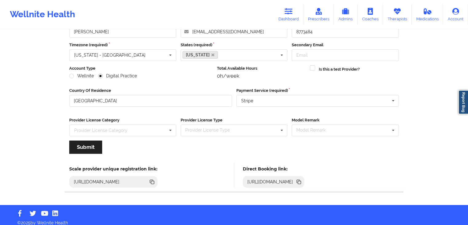
scroll to position [51, 0]
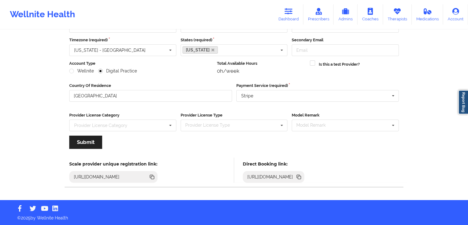
click at [301, 176] on icon at bounding box center [299, 177] width 3 height 3
click at [291, 9] on icon at bounding box center [289, 11] width 8 height 7
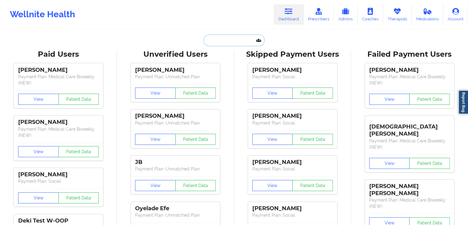
click at [248, 40] on input "text" at bounding box center [234, 40] width 61 height 12
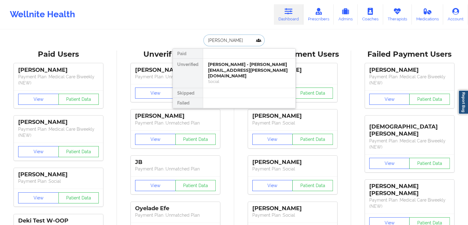
type input "ashley klac"
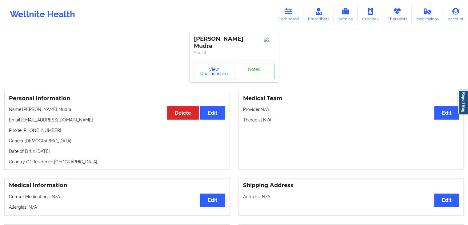
click at [211, 64] on button "View Questionnaire" at bounding box center [214, 71] width 41 height 15
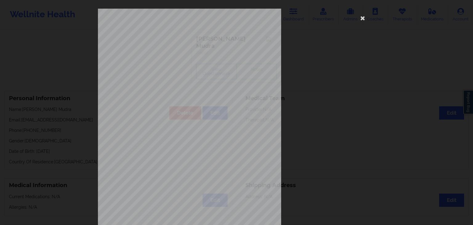
scroll to position [69, 0]
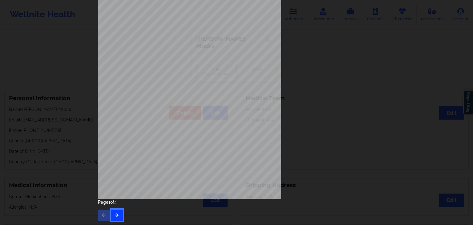
click at [115, 216] on icon "button" at bounding box center [116, 215] width 5 height 4
click at [119, 214] on button "button" at bounding box center [117, 214] width 12 height 11
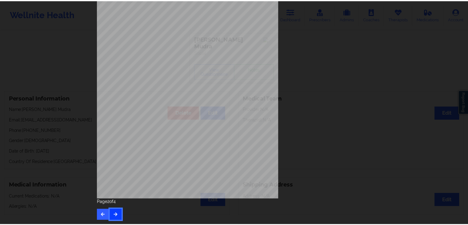
scroll to position [0, 0]
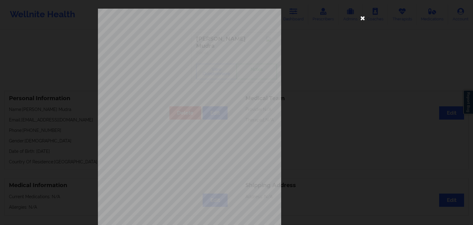
click at [363, 18] on icon at bounding box center [363, 18] width 10 height 10
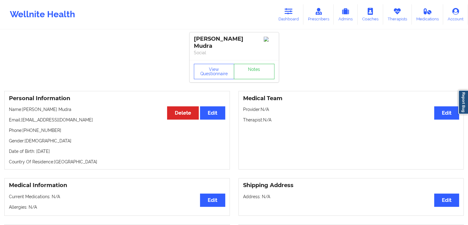
click at [294, 25] on div "Wellnite Health Dashboard Prescribers Admins Coaches Therapists Medications Acc…" at bounding box center [234, 14] width 468 height 25
click at [292, 18] on link "Dashboard" at bounding box center [289, 14] width 30 height 20
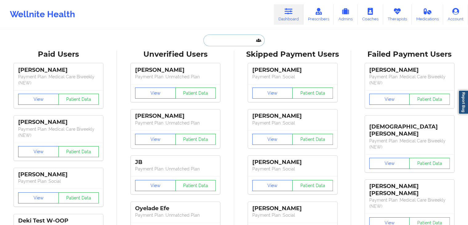
click at [217, 37] on input "text" at bounding box center [234, 40] width 61 height 12
type input "k"
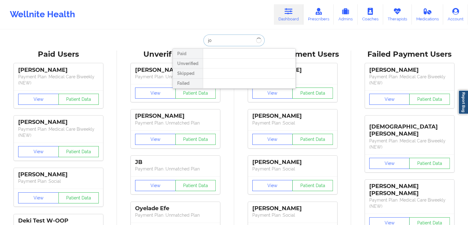
type input "j"
type input "margaret mina"
